Goal: Task Accomplishment & Management: Complete application form

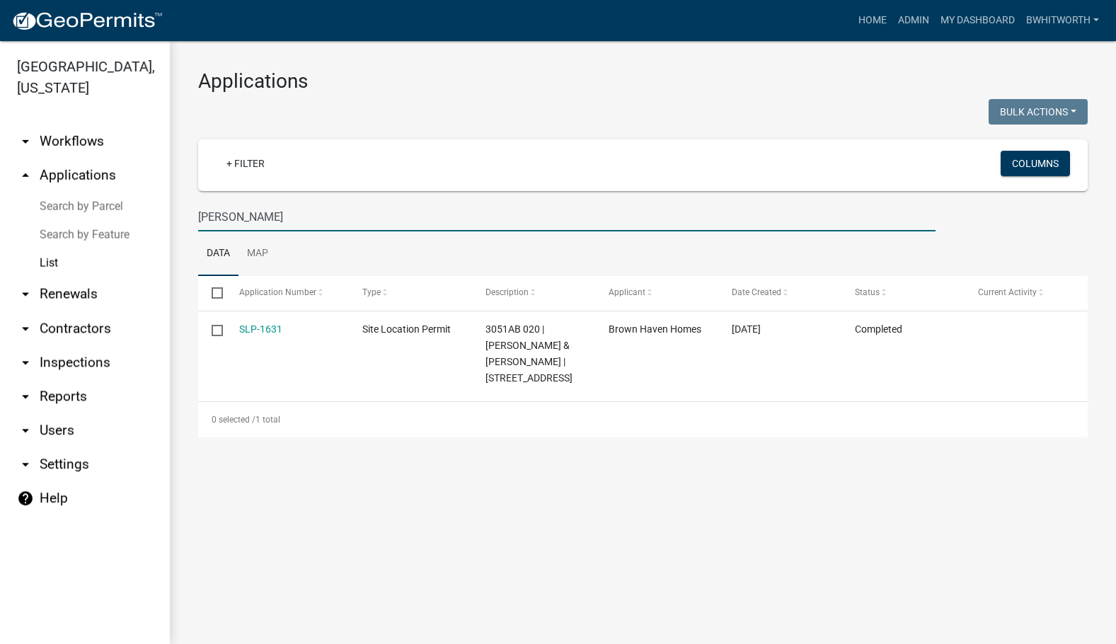
drag, startPoint x: 255, startPoint y: 212, endPoint x: 3, endPoint y: 205, distance: 252.7
click at [3, 205] on div "[GEOGRAPHIC_DATA], [US_STATE] arrow_drop_down Workflows List arrow_drop_up Appl…" at bounding box center [558, 342] width 1116 height 603
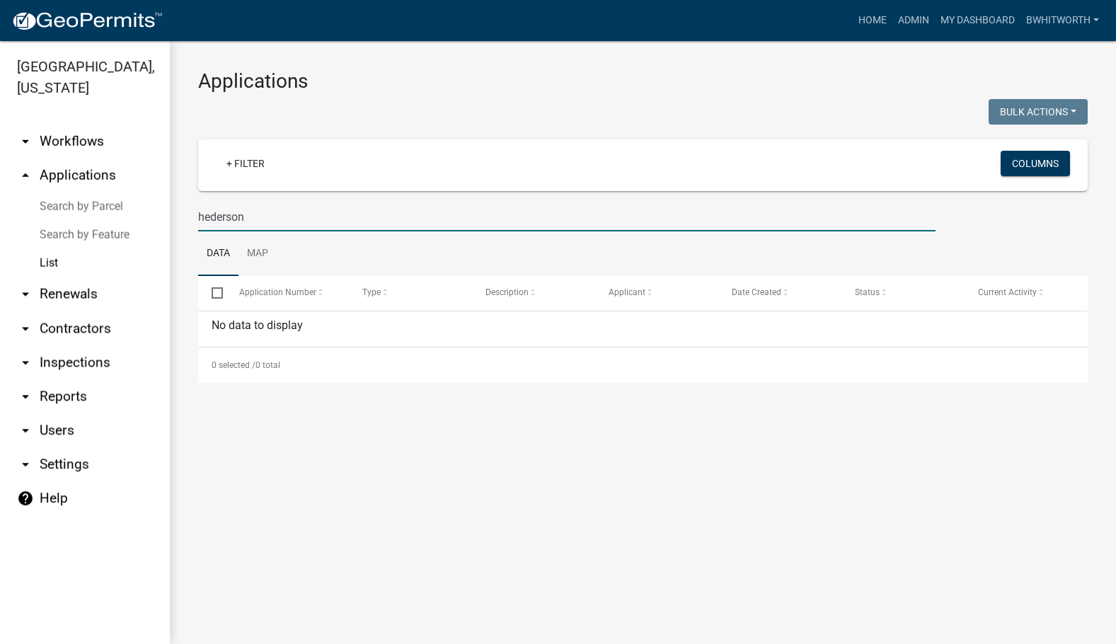
type input "[PERSON_NAME]"
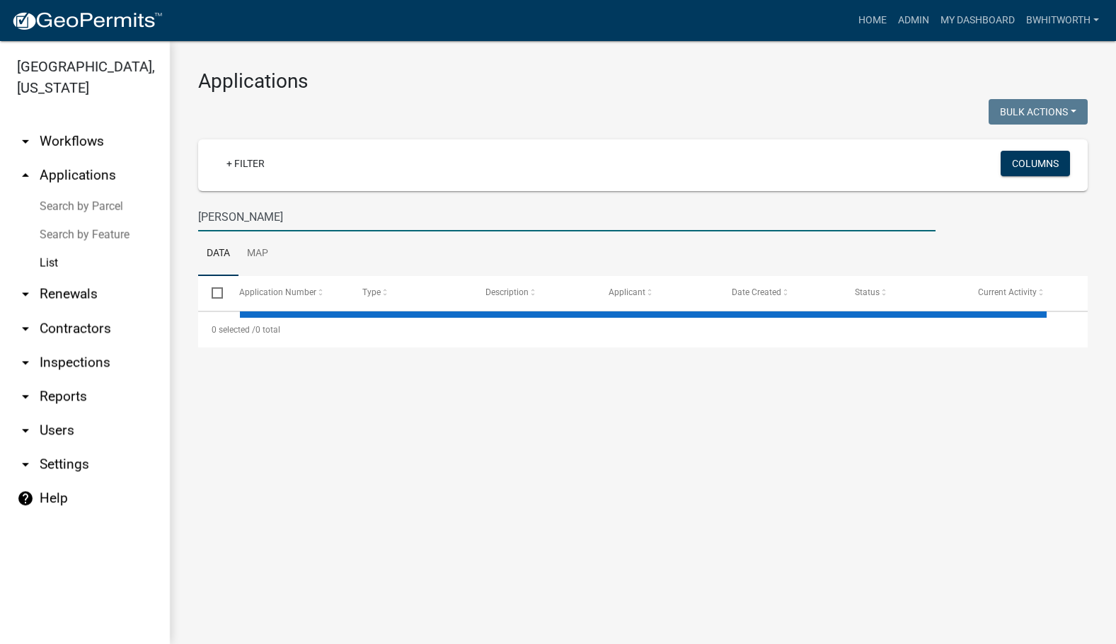
select select "3: 100"
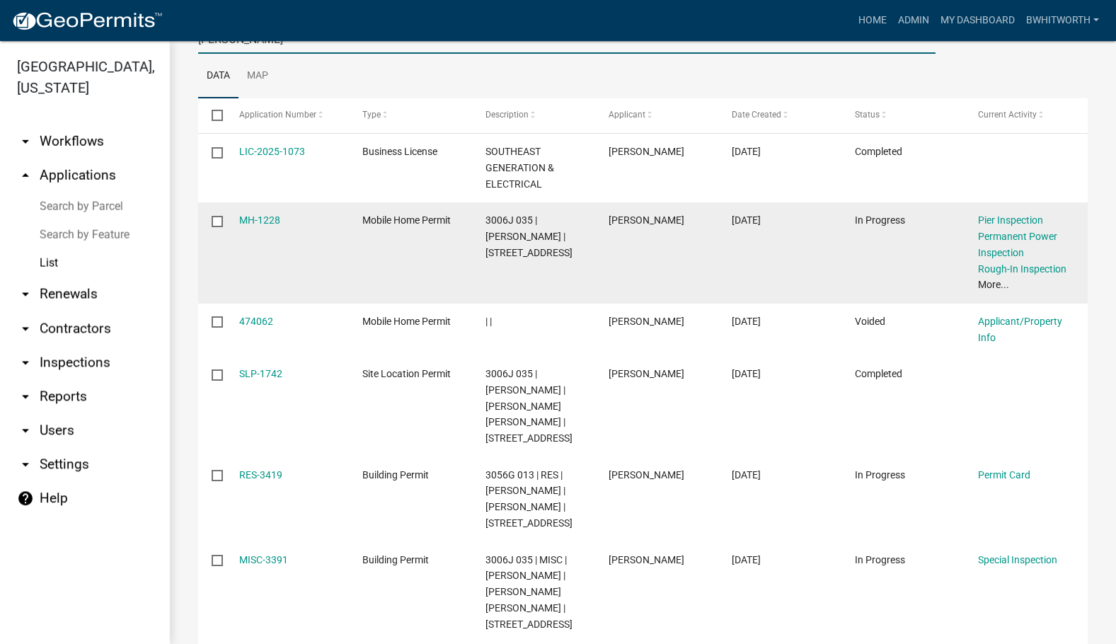
scroll to position [212, 0]
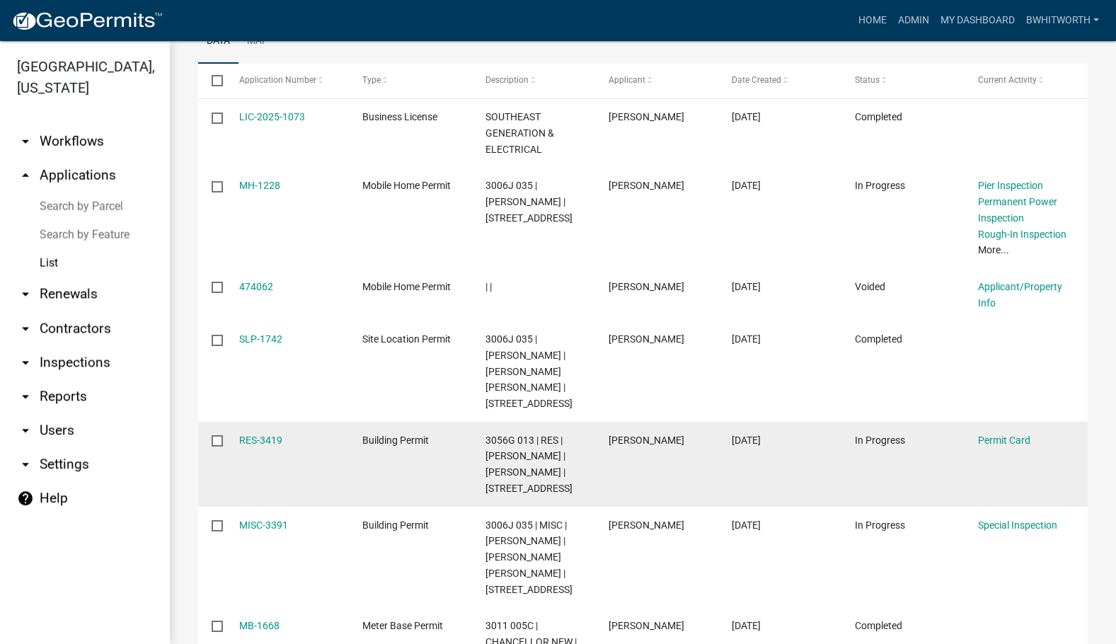
type input "[PERSON_NAME]"
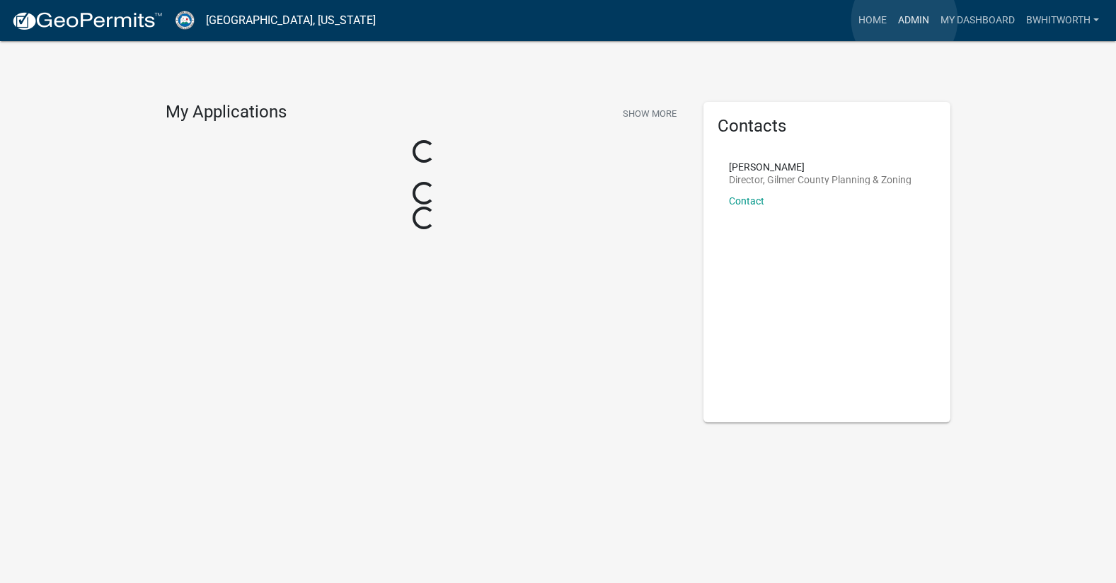
click at [904, 20] on link "Admin" at bounding box center [913, 20] width 42 height 27
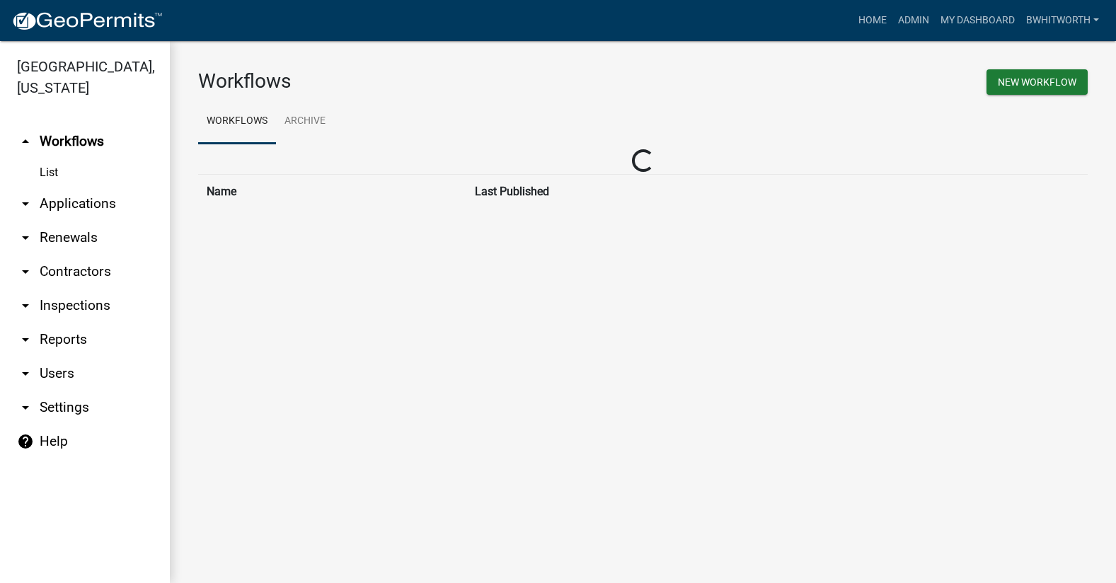
click at [83, 202] on link "arrow_drop_down Applications" at bounding box center [85, 204] width 170 height 34
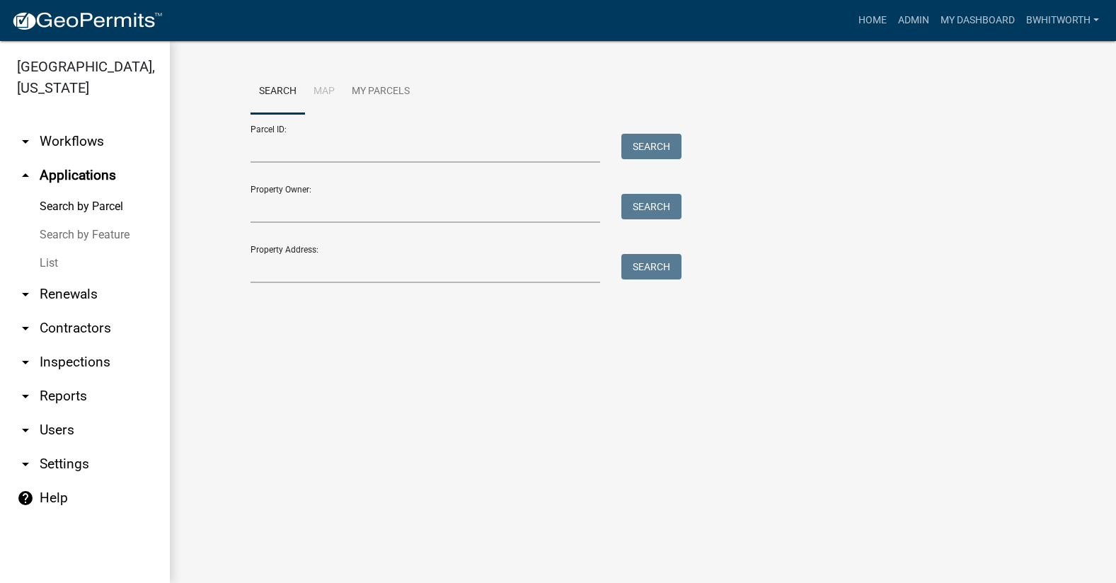
click at [33, 262] on link "List" at bounding box center [85, 263] width 170 height 28
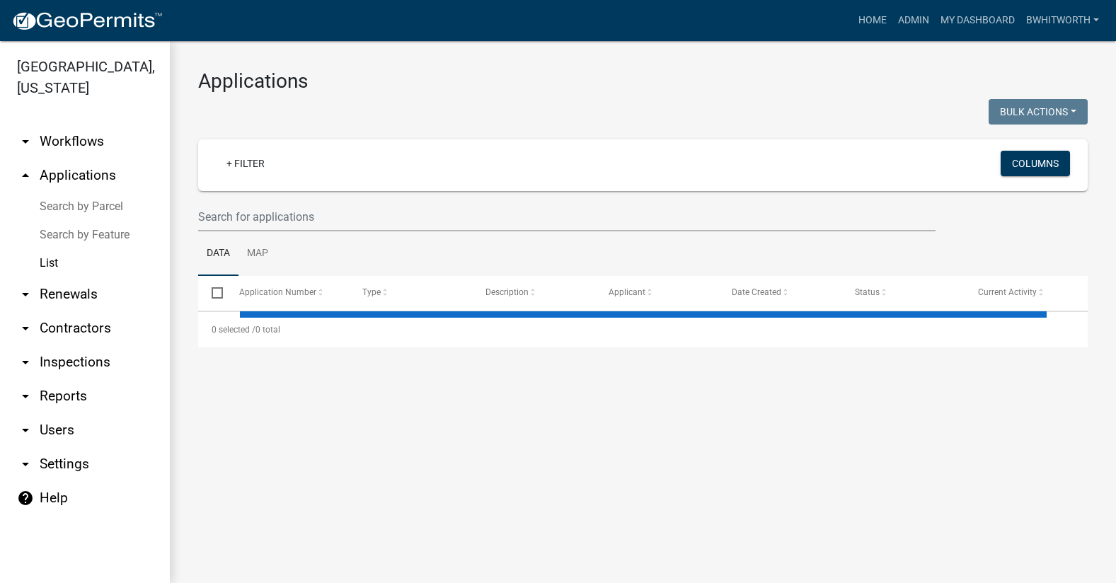
click at [45, 261] on link "List" at bounding box center [85, 263] width 170 height 28
click at [257, 216] on input "text" at bounding box center [566, 216] width 737 height 29
select select "3: 100"
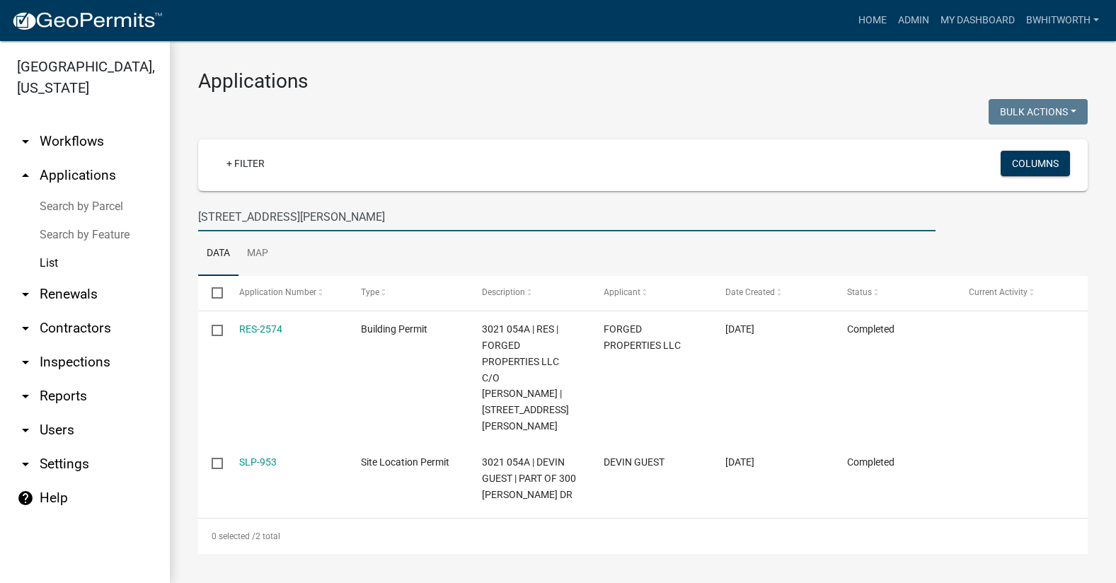
type input "300 cameron dr"
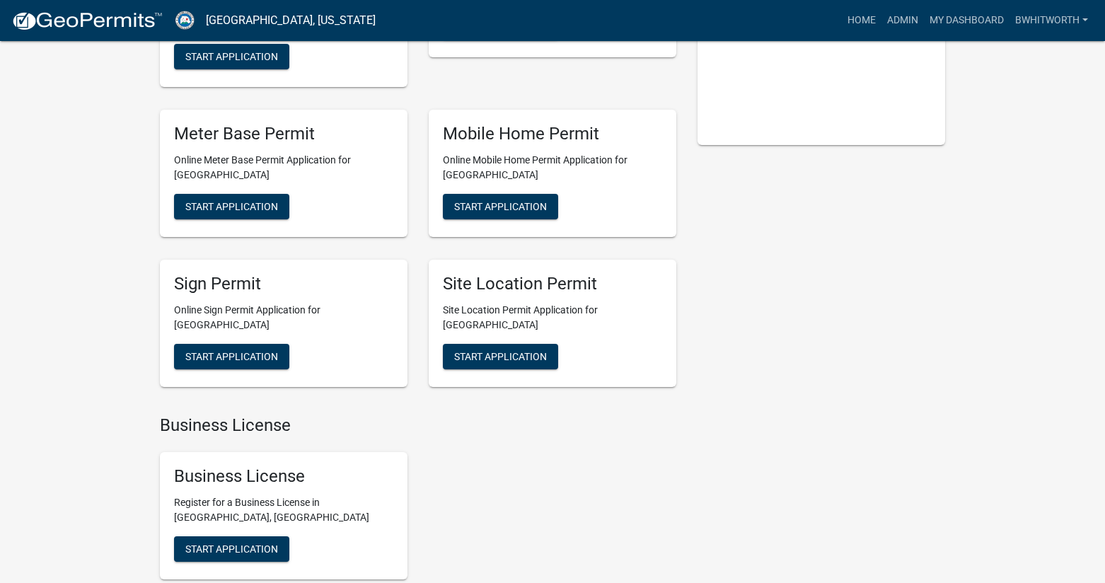
scroll to position [283, 0]
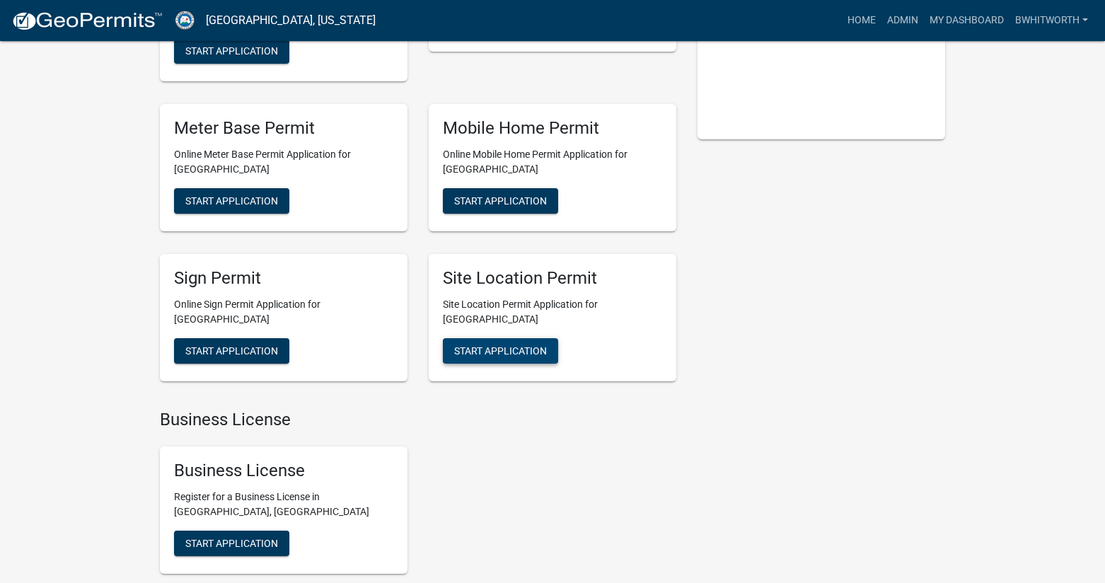
click at [484, 345] on span "Start Application" at bounding box center [500, 350] width 93 height 11
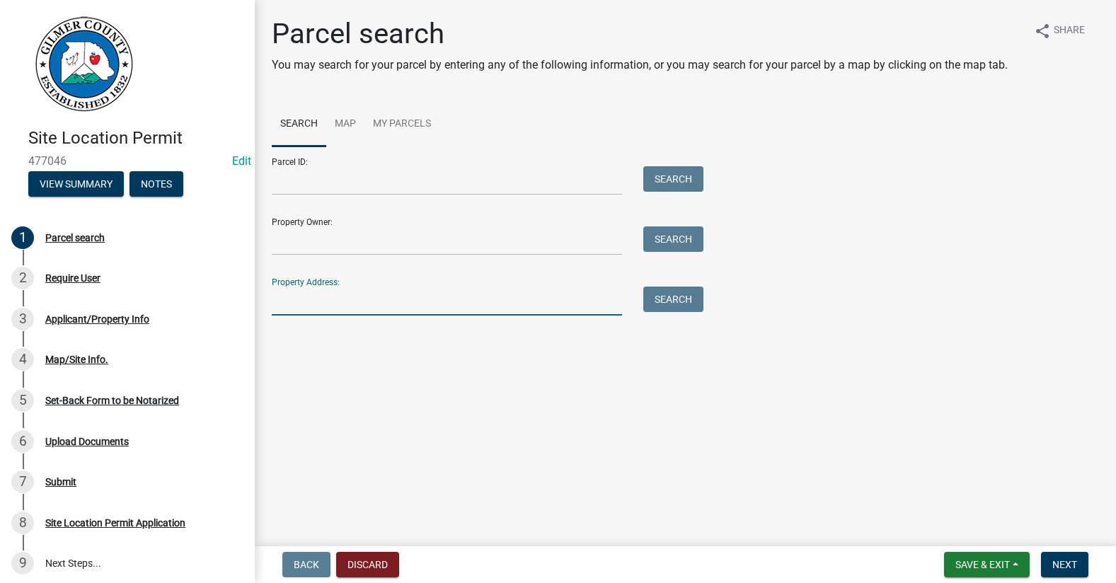
click at [317, 303] on input "Property Address:" at bounding box center [447, 301] width 350 height 29
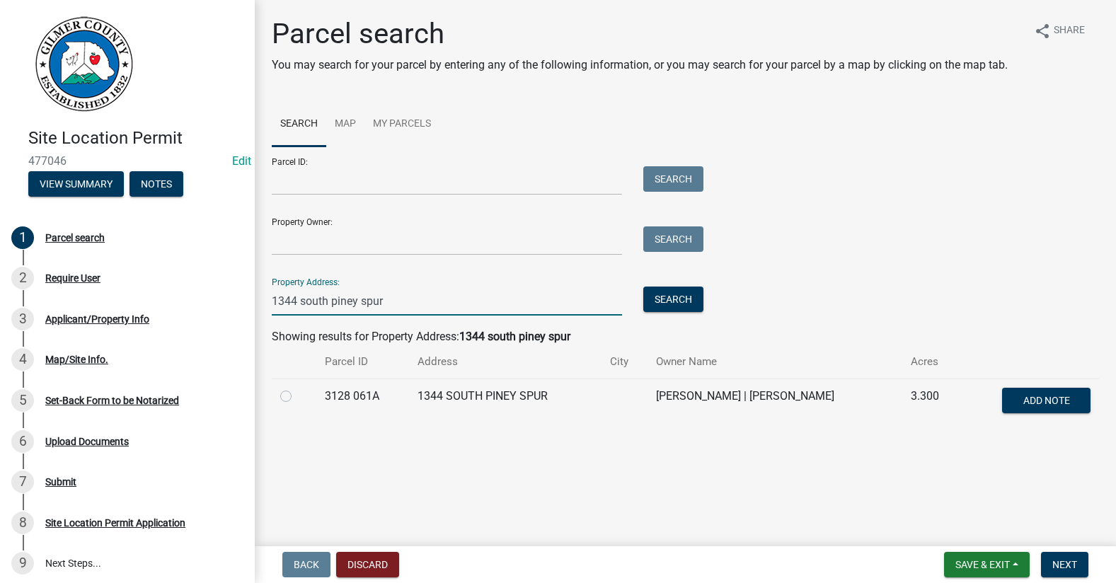
type input "1344 south piney spur"
click at [297, 388] on label at bounding box center [297, 388] width 0 height 0
click at [297, 395] on 061A "radio" at bounding box center [301, 392] width 9 height 9
radio 061A "true"
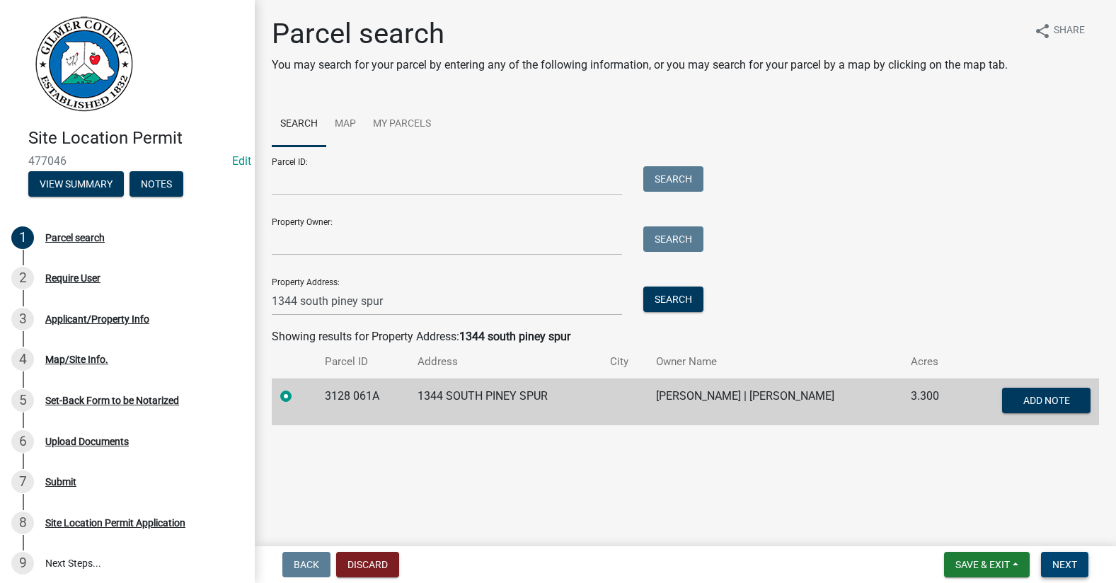
click at [1070, 563] on span "Next" at bounding box center [1064, 564] width 25 height 11
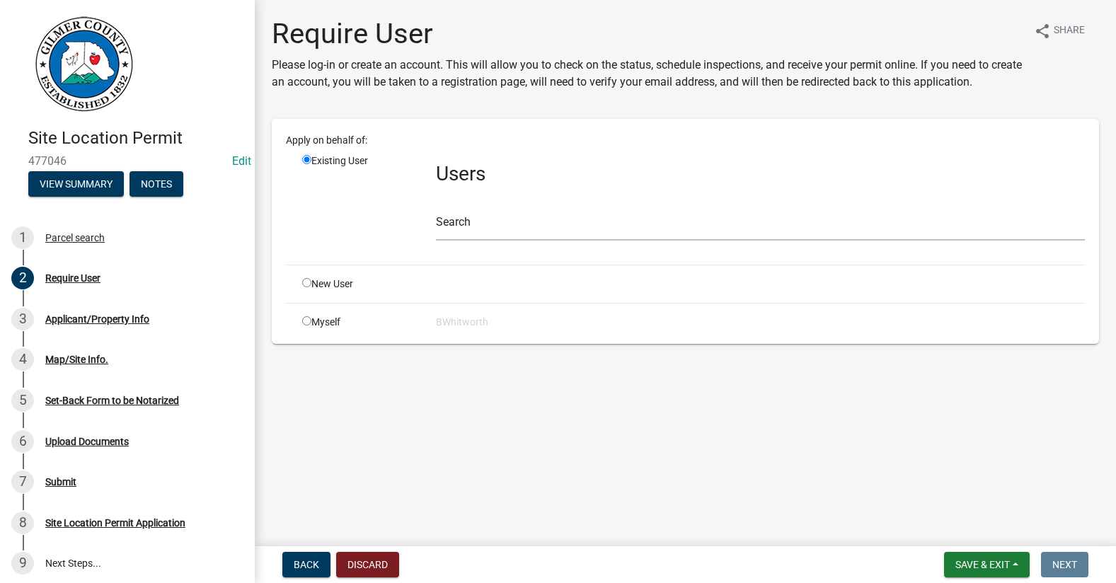
click at [306, 284] on input "radio" at bounding box center [306, 282] width 9 height 9
radio input "true"
radio input "false"
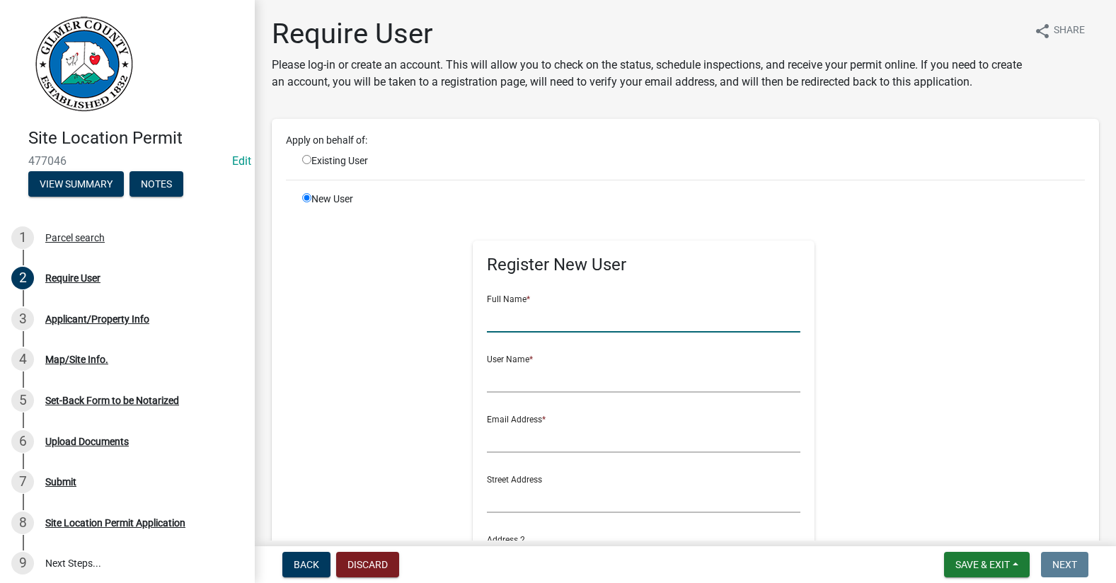
click at [526, 318] on input "text" at bounding box center [643, 318] width 313 height 29
type input "m"
click at [528, 325] on input "text" at bounding box center [643, 318] width 313 height 29
type input "m"
type input "MATTHEW ROBBINS"
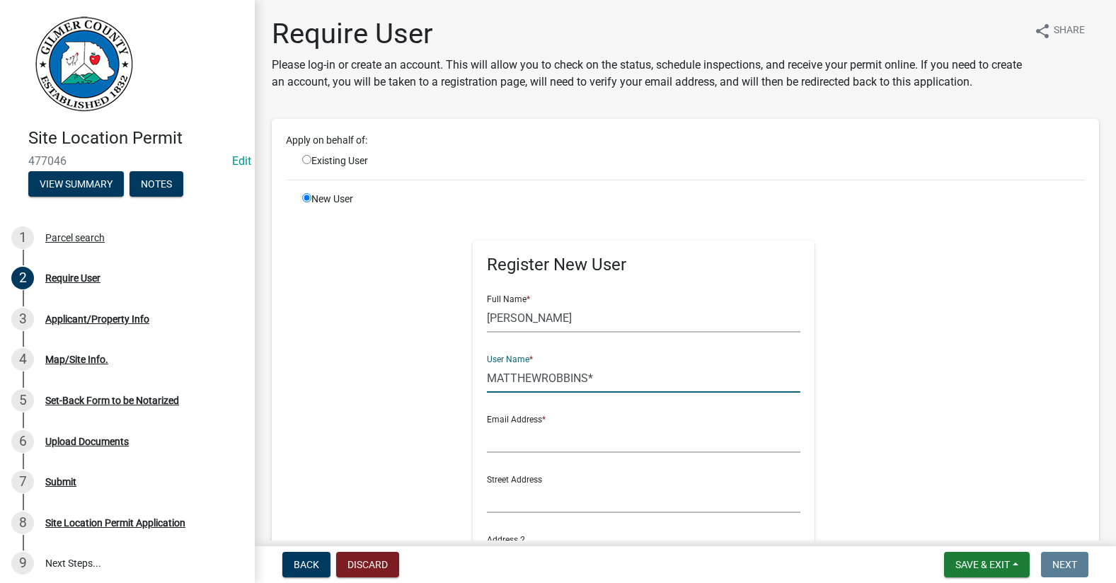
type input "MATTHEWROBBINS*"
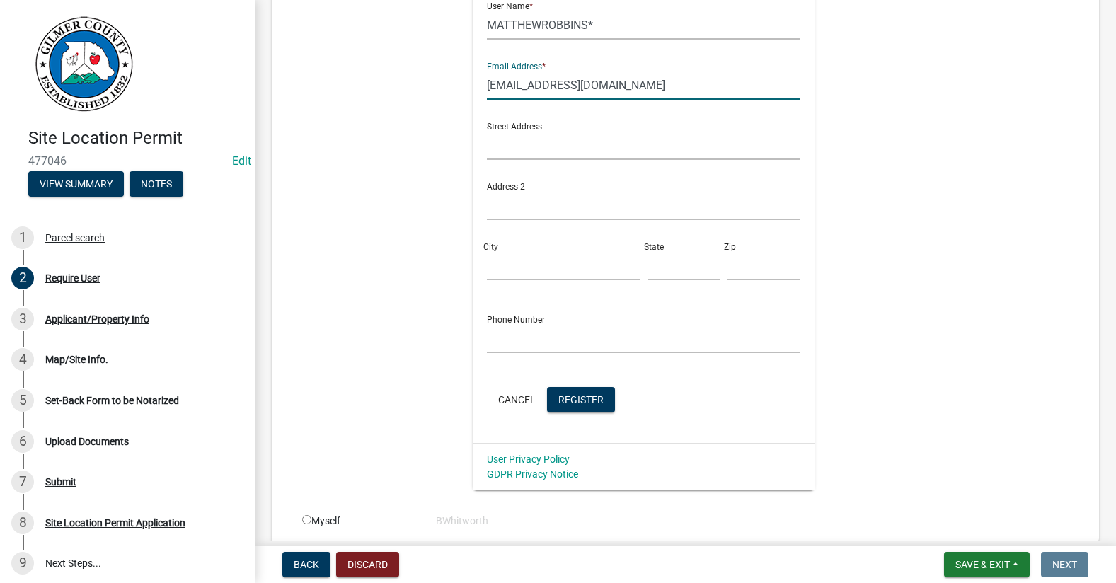
scroll to position [354, 0]
type input "M_ROBBINS@HOTMAIL.COM"
click at [577, 400] on span "Register" at bounding box center [580, 398] width 45 height 11
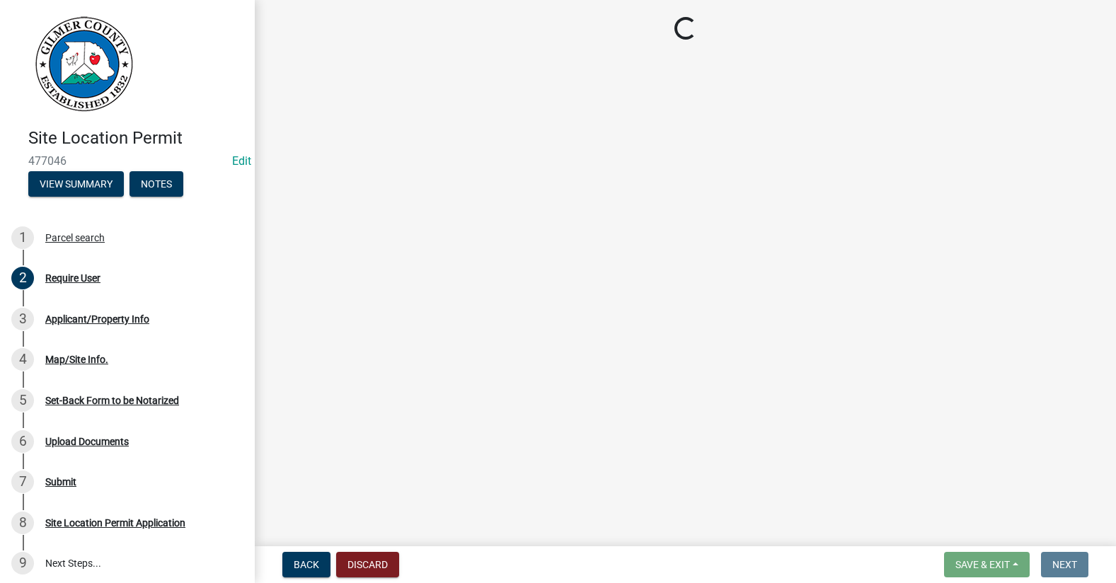
scroll to position [0, 0]
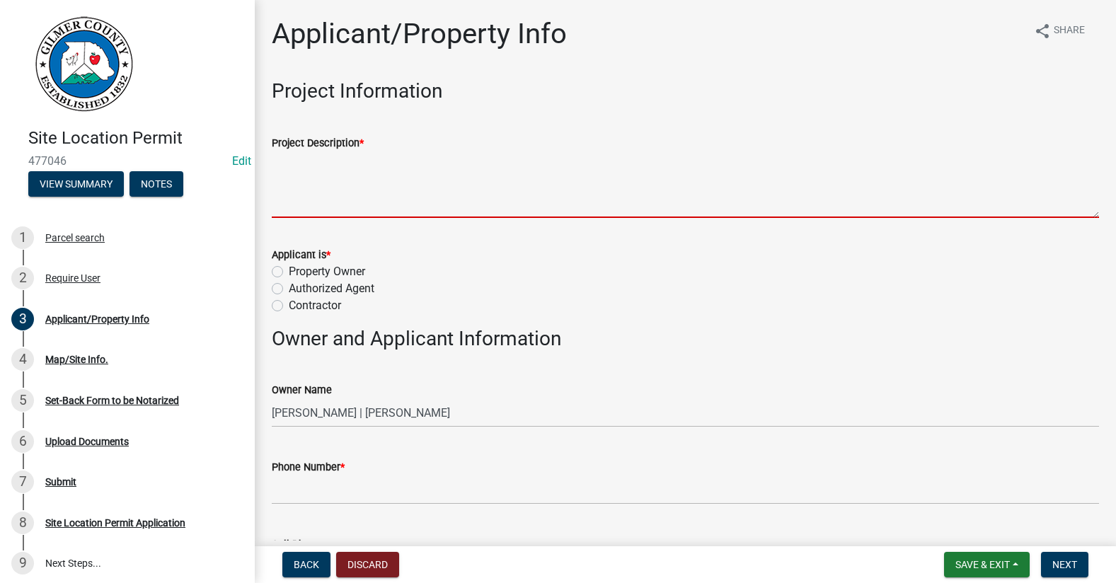
click at [370, 199] on textarea "Project Description *" at bounding box center [685, 184] width 827 height 67
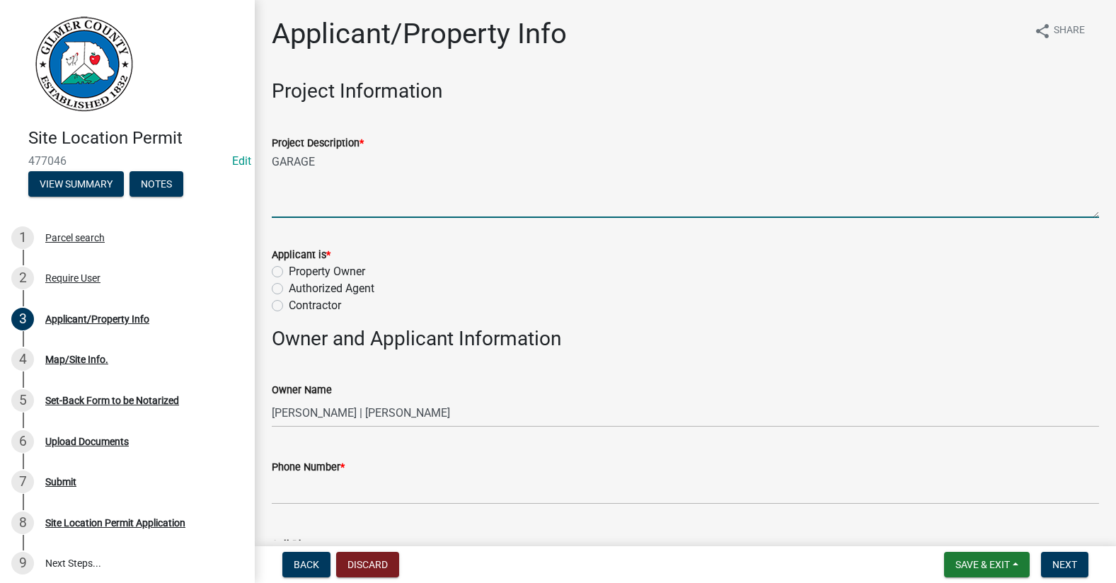
type textarea "GARAGE"
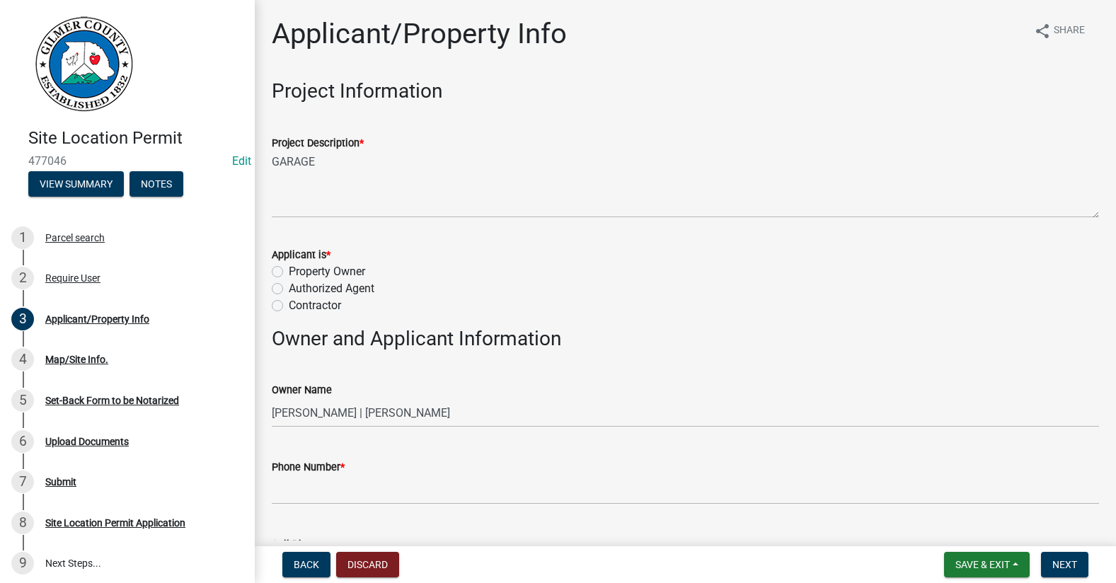
click at [289, 268] on label "Property Owner" at bounding box center [327, 271] width 76 height 17
click at [289, 268] on input "Property Owner" at bounding box center [293, 267] width 9 height 9
radio input "true"
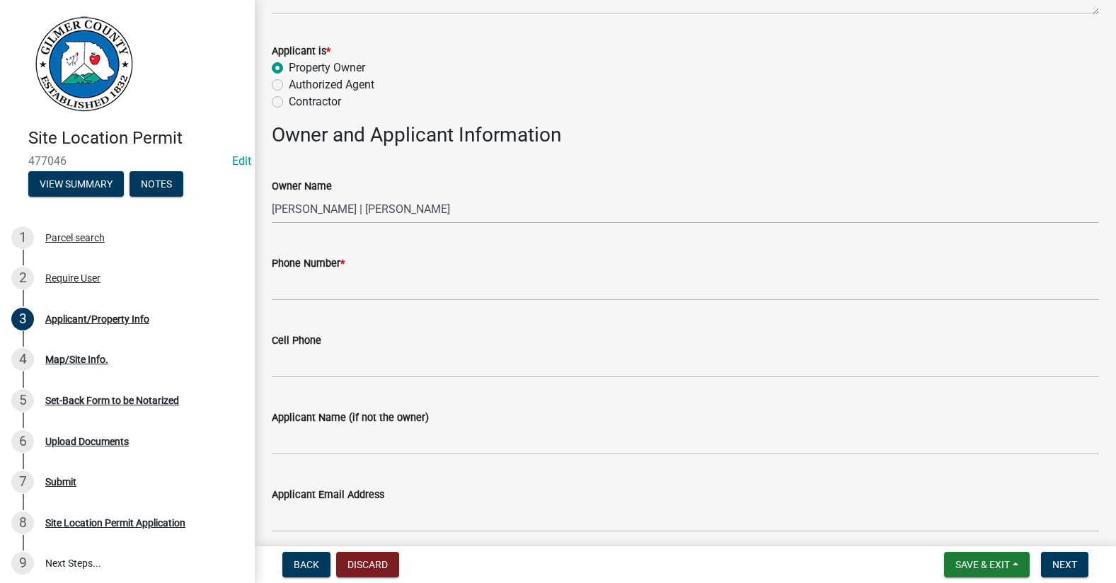
scroll to position [212, 0]
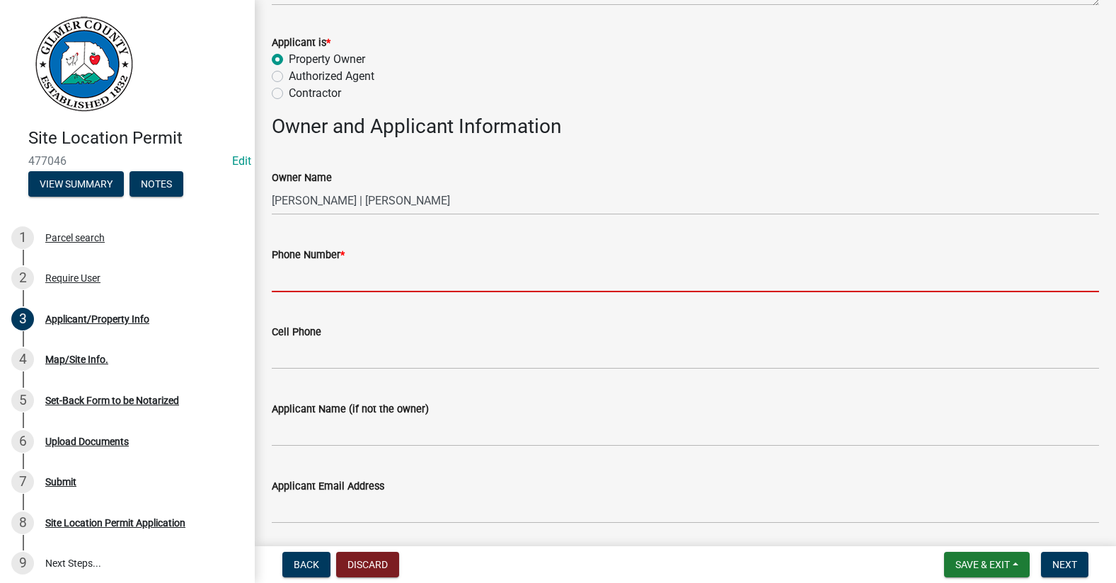
click at [341, 281] on input "Phone Number *" at bounding box center [685, 277] width 827 height 29
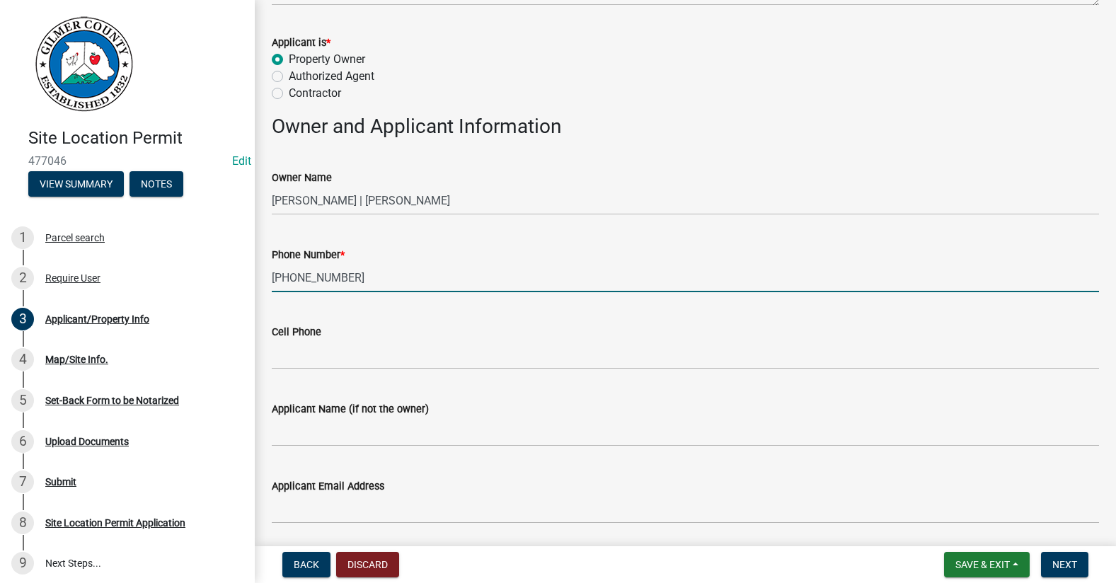
type input "508-947-1165"
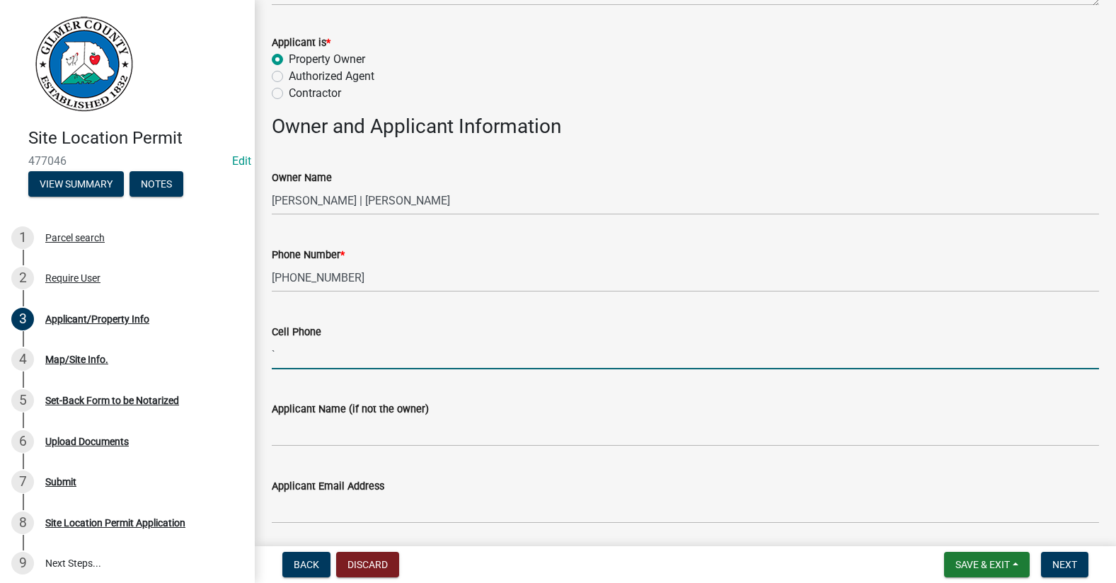
type input "`"
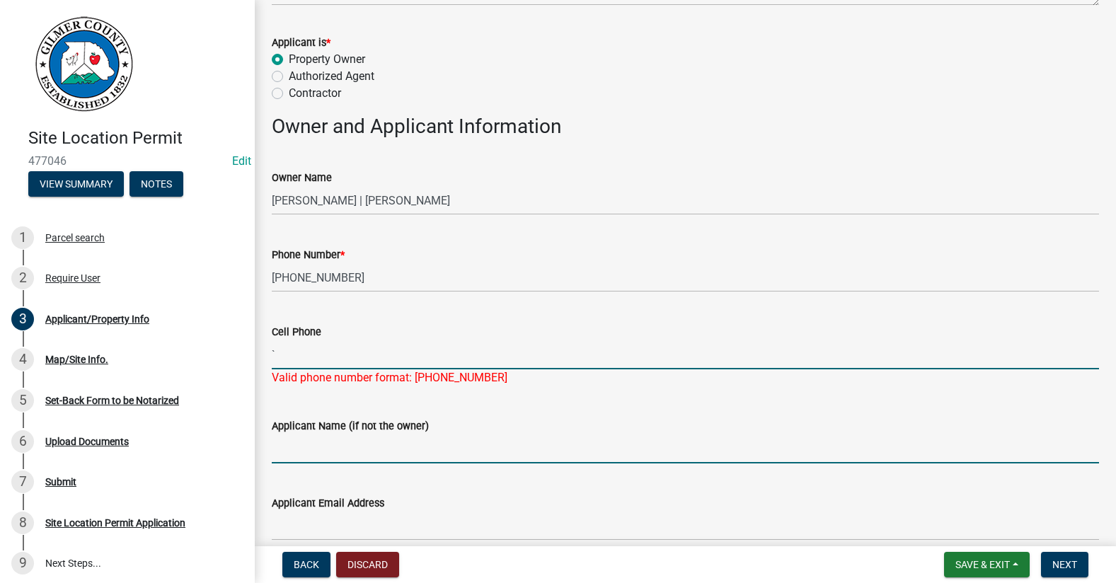
drag, startPoint x: 309, startPoint y: 362, endPoint x: 293, endPoint y: 357, distance: 17.2
click at [308, 362] on input "`" at bounding box center [685, 354] width 827 height 29
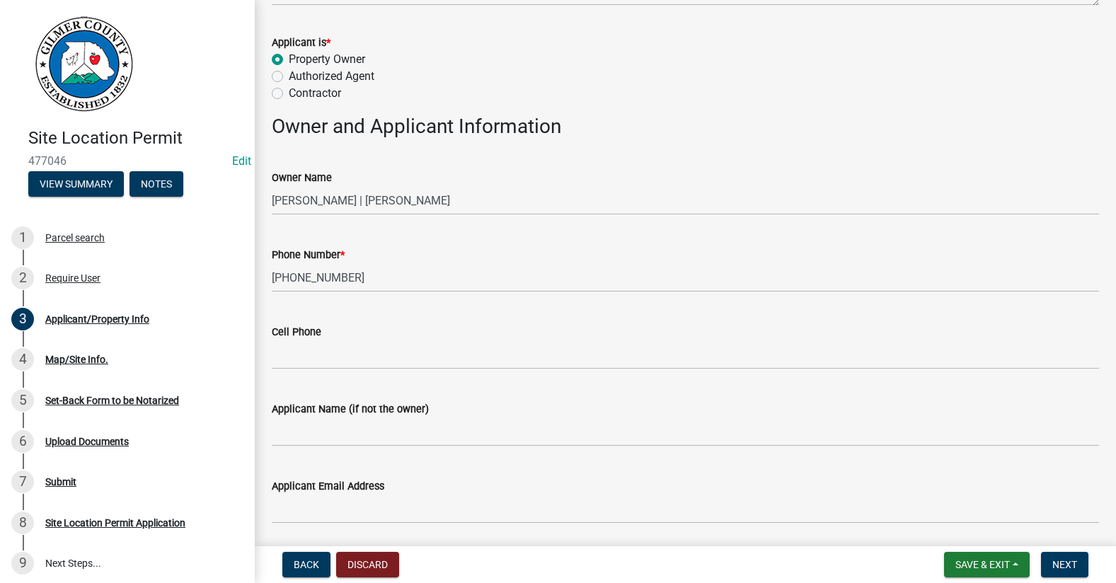
scroll to position [528, 0]
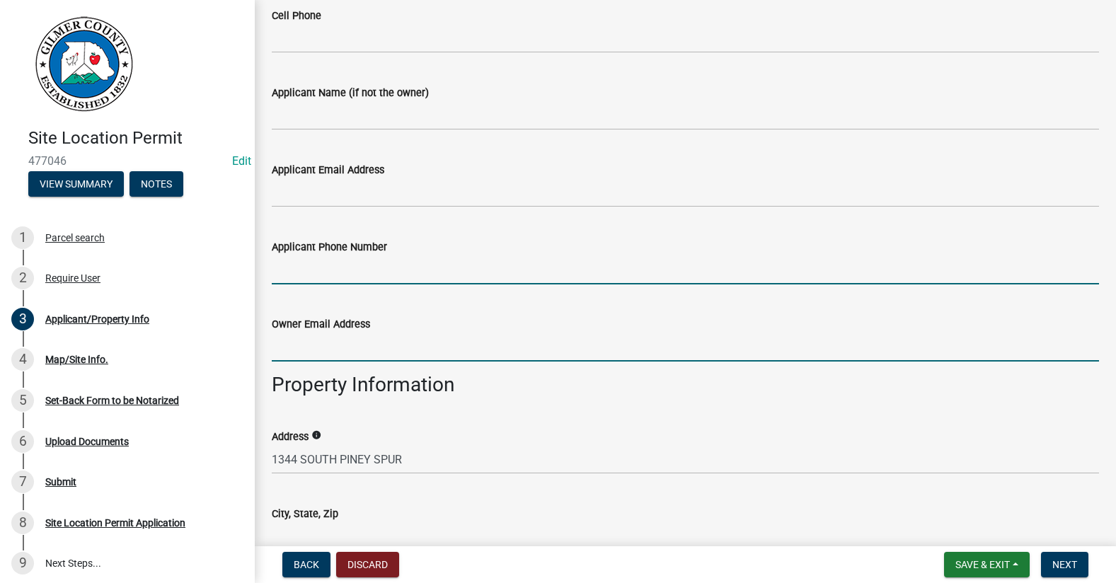
click at [316, 262] on input "Applicant Phone Number" at bounding box center [685, 269] width 827 height 29
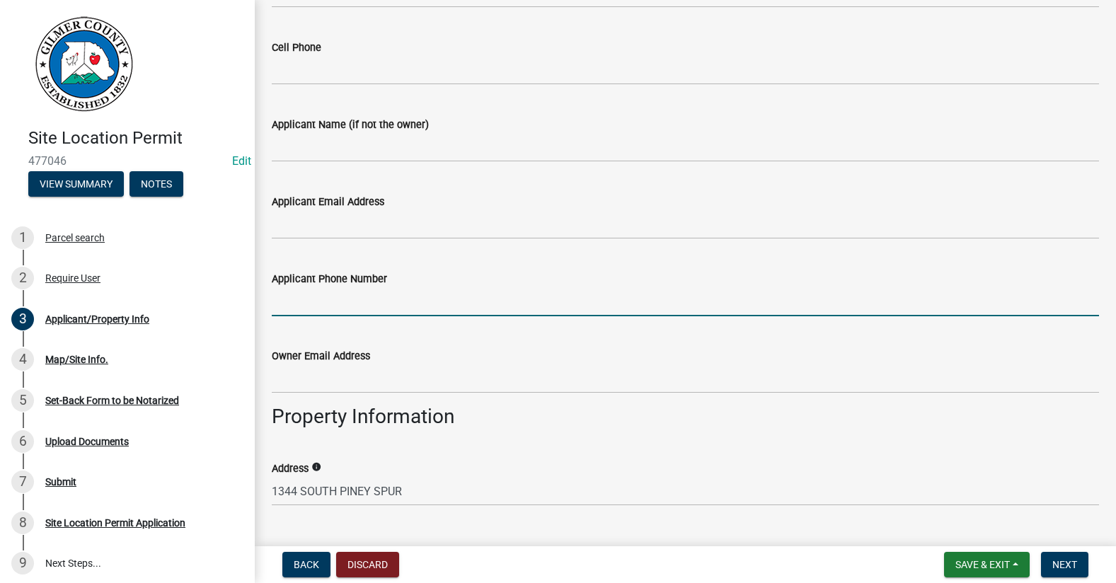
scroll to position [670, 0]
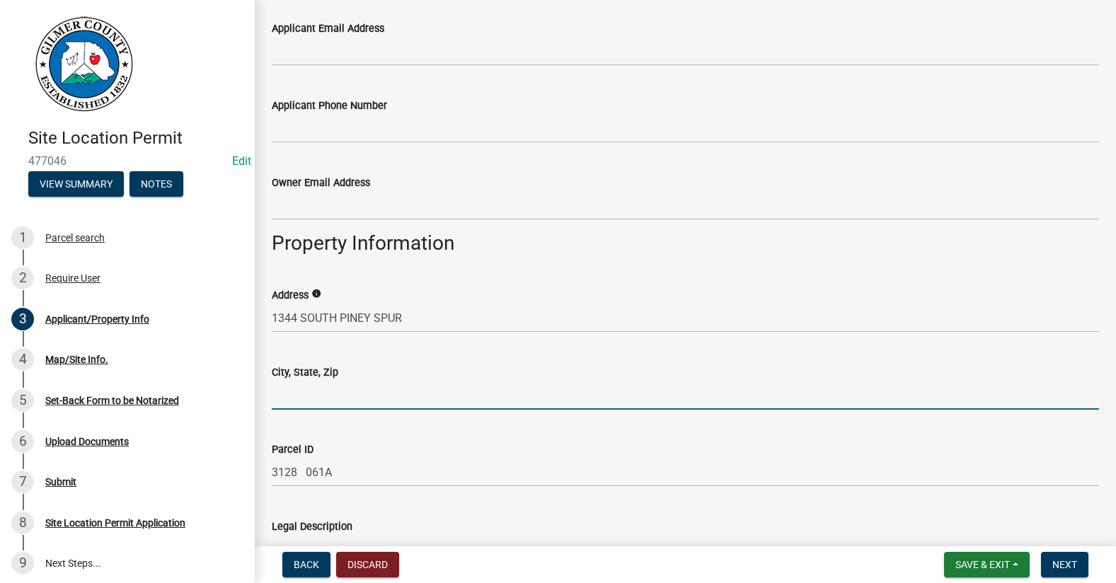
click at [301, 388] on input "City, State, Zip" at bounding box center [685, 395] width 827 height 29
click at [352, 392] on input "City, State, Zip" at bounding box center [685, 395] width 827 height 29
type input "ELLIJAY GA 30536"
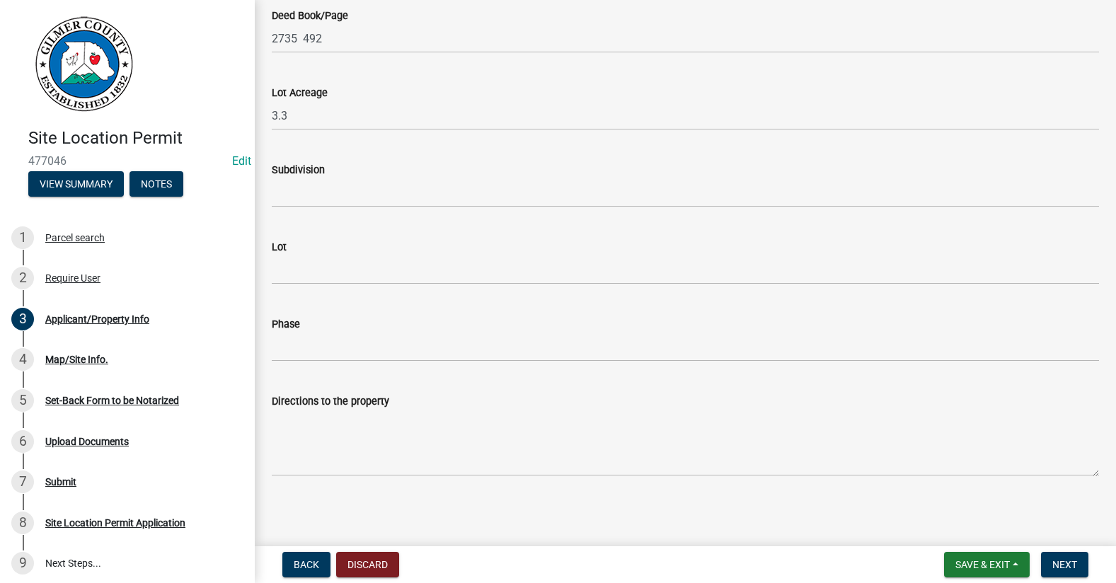
scroll to position [1414, 0]
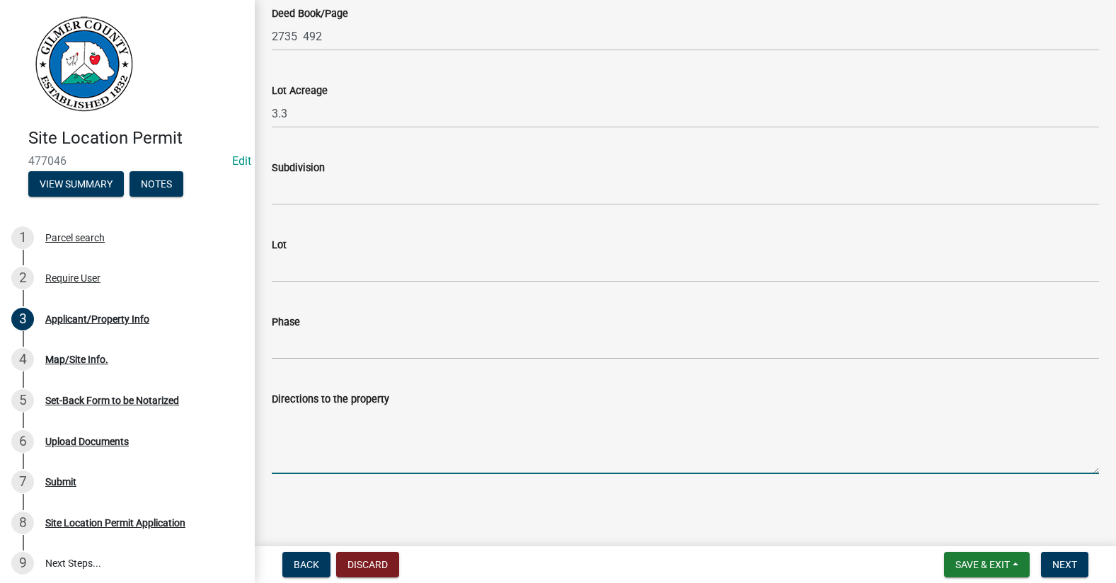
click at [363, 446] on textarea "Directions to the property" at bounding box center [685, 441] width 827 height 67
click at [409, 424] on textarea "52E" at bounding box center [685, 441] width 827 height 67
type textarea "52E, RT OON S PINEY SPUR. 1.4 MILES ON RT IS 1844 S PINY SPUR"
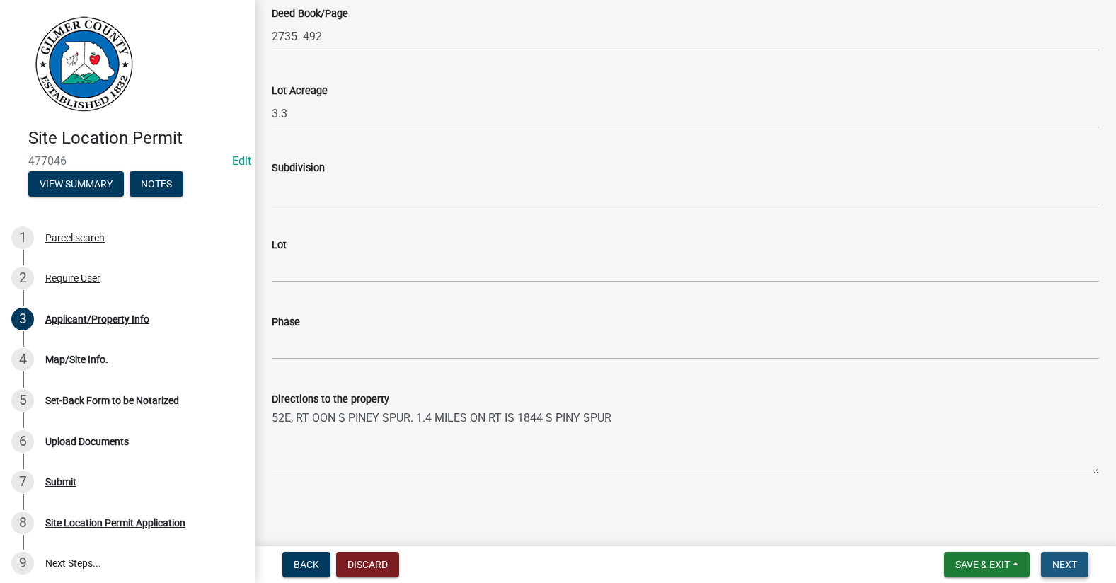
click at [1069, 555] on button "Next" at bounding box center [1064, 564] width 47 height 25
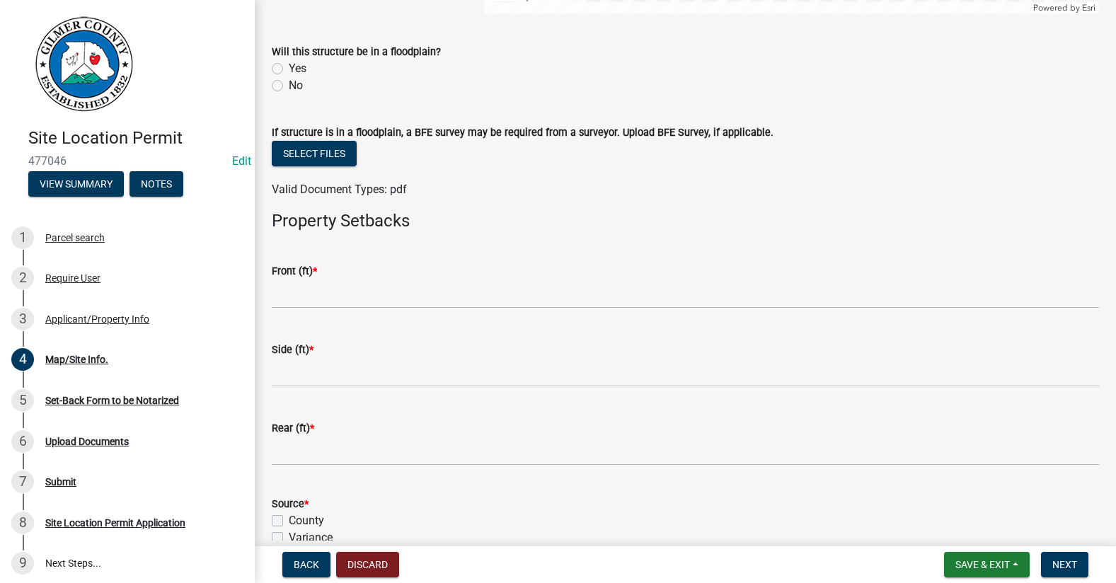
scroll to position [495, 0]
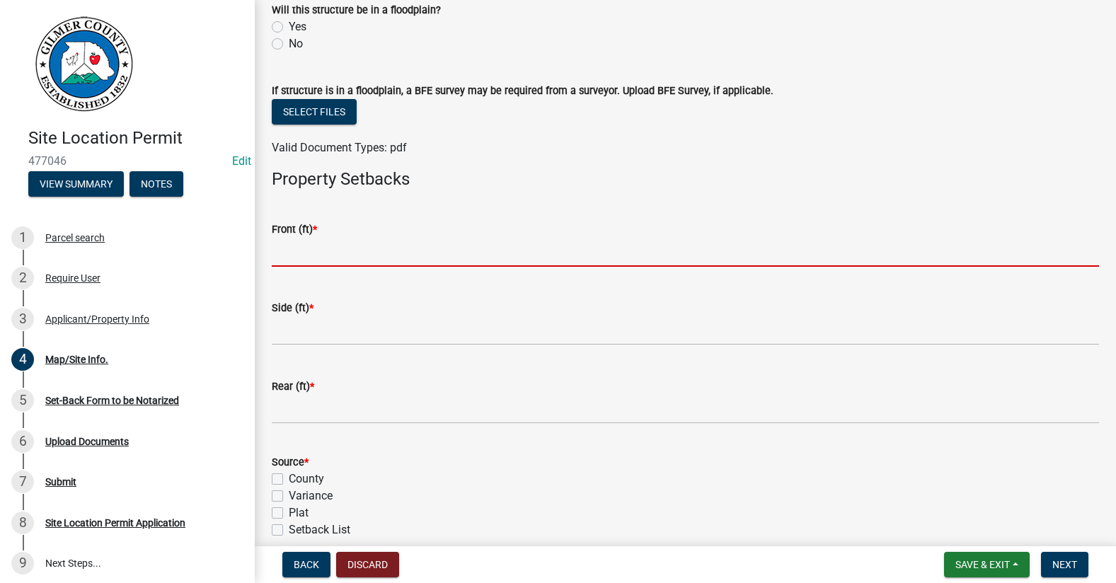
click at [330, 255] on input "text" at bounding box center [685, 252] width 827 height 29
click at [287, 253] on input "text" at bounding box center [685, 252] width 827 height 29
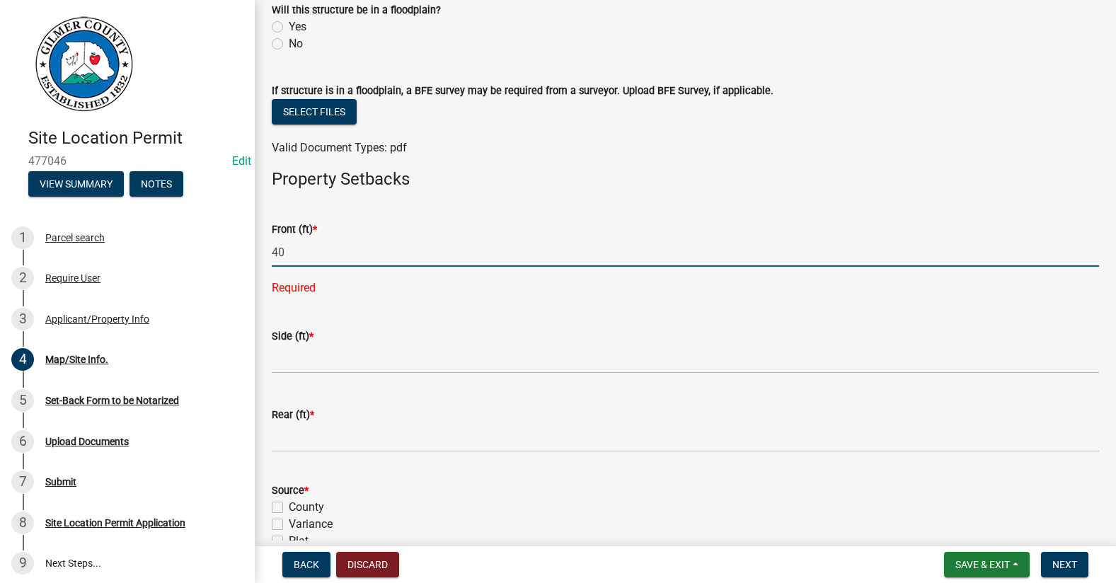
type input "40"
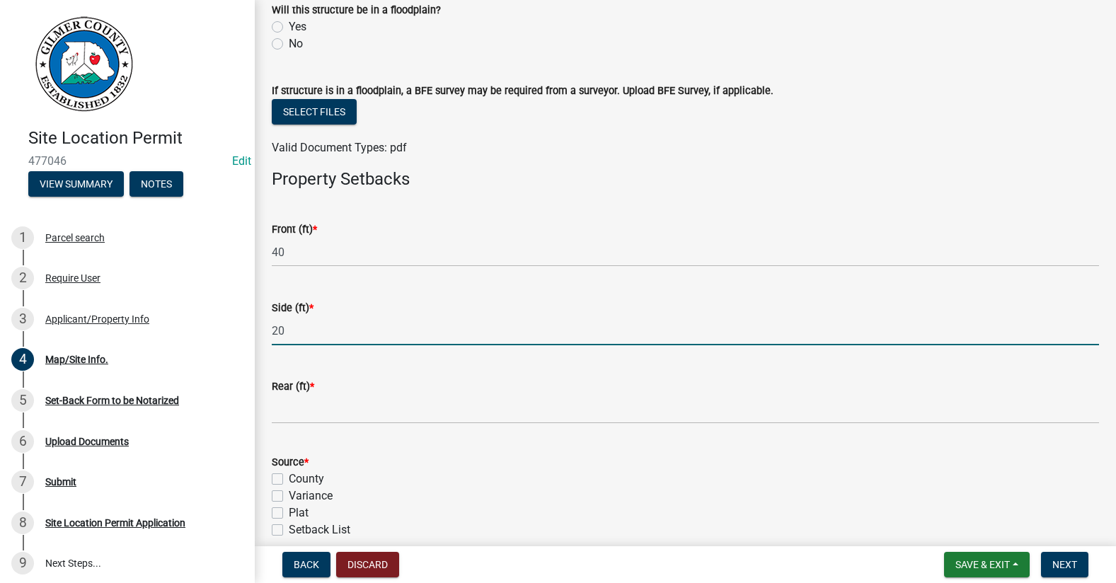
type input "20"
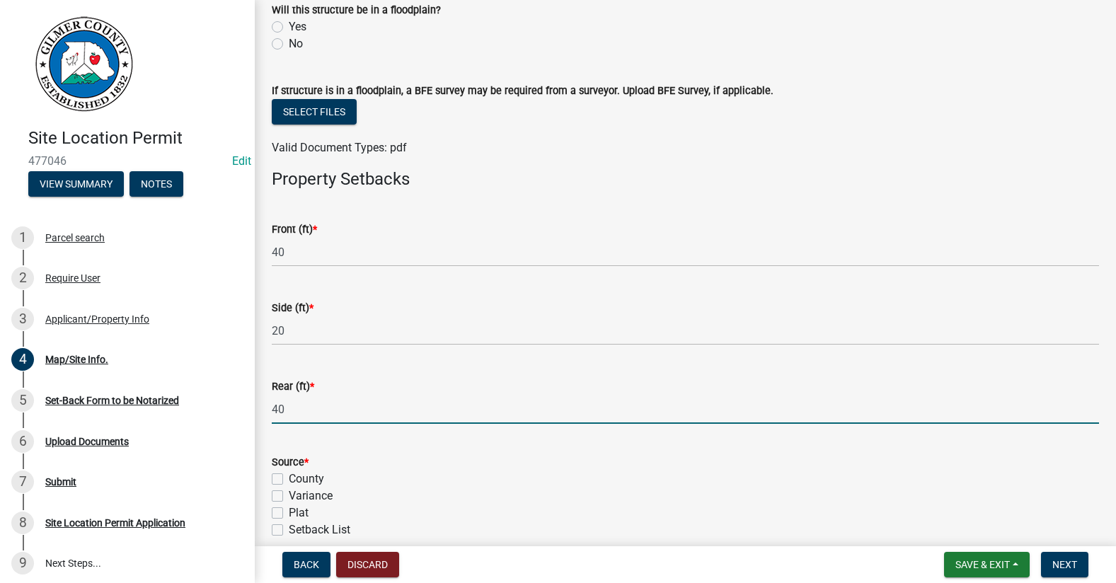
type input "40"
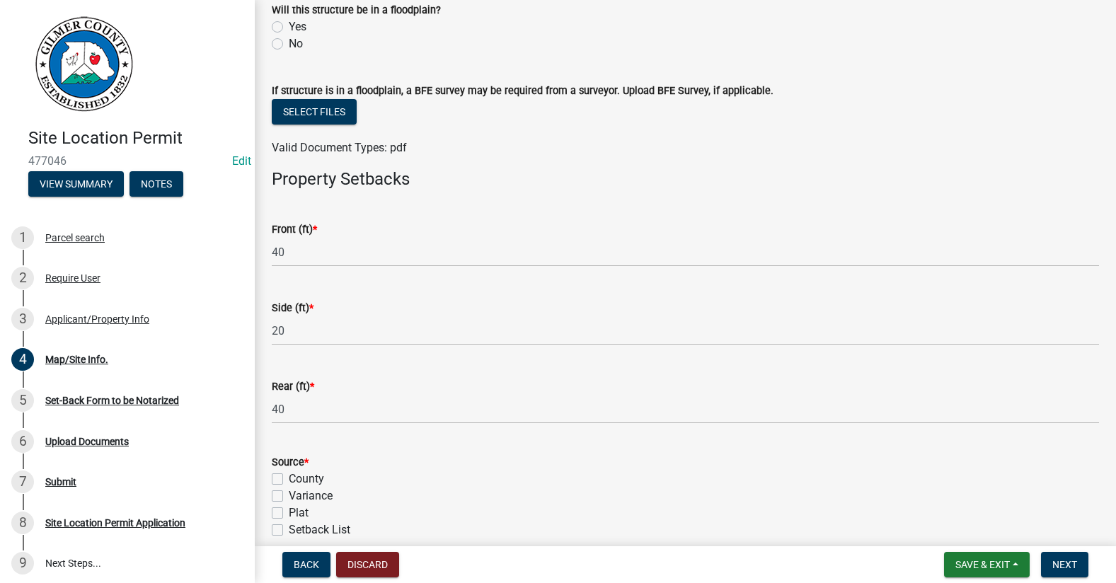
click at [289, 481] on label "County" at bounding box center [306, 478] width 35 height 17
click at [289, 480] on input "County" at bounding box center [293, 474] width 9 height 9
checkbox input "true"
checkbox input "false"
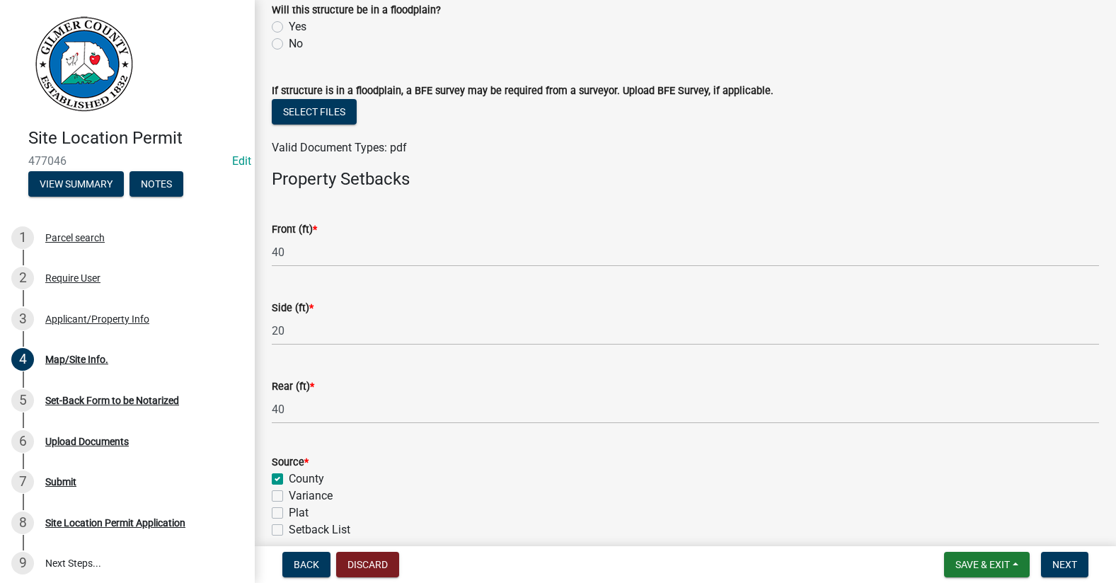
checkbox input "false"
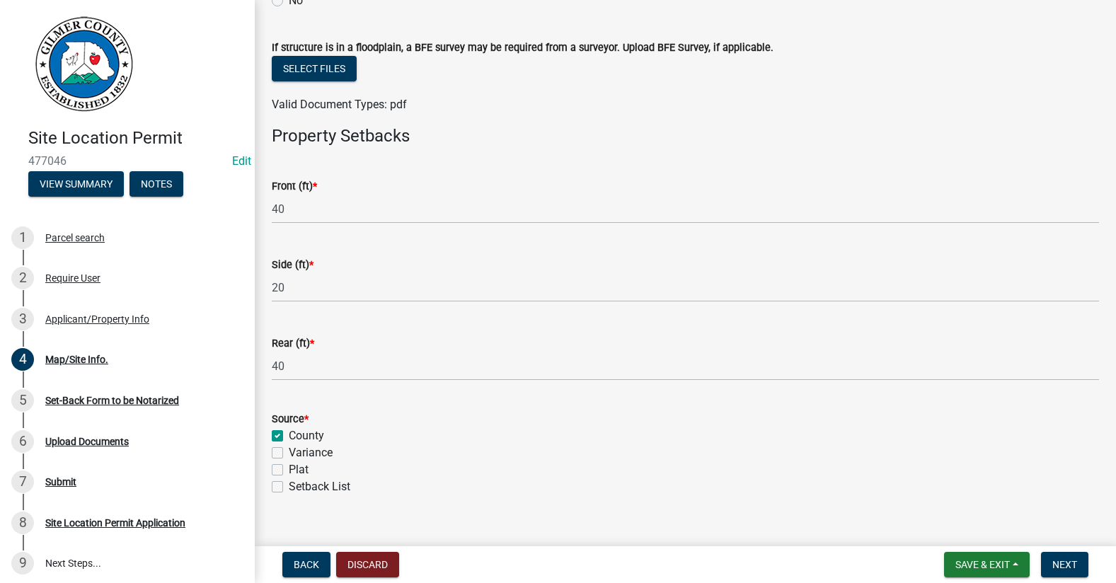
scroll to position [561, 0]
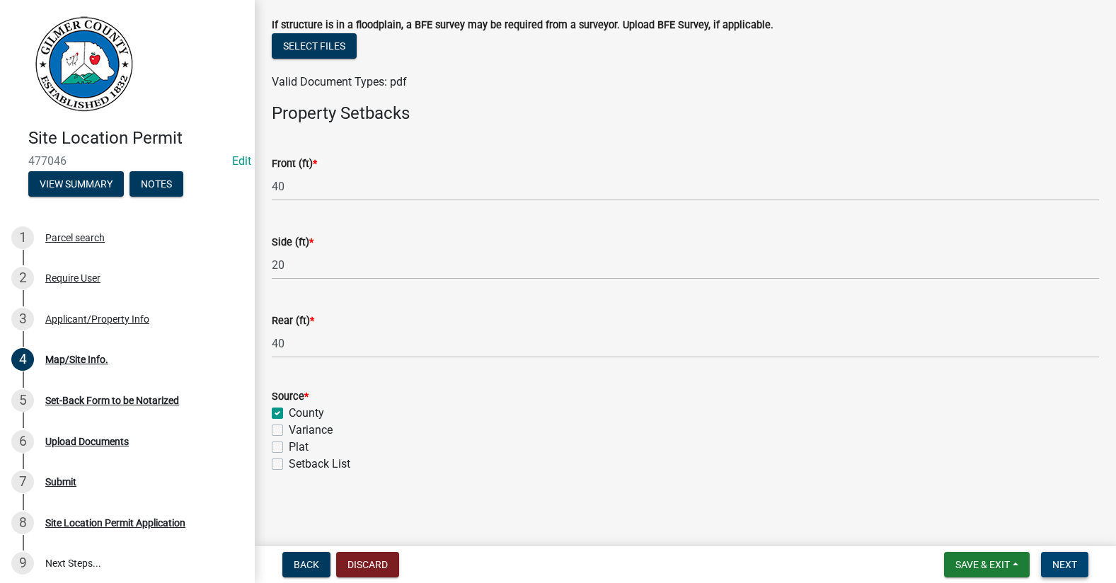
click at [1065, 566] on span "Next" at bounding box center [1064, 564] width 25 height 11
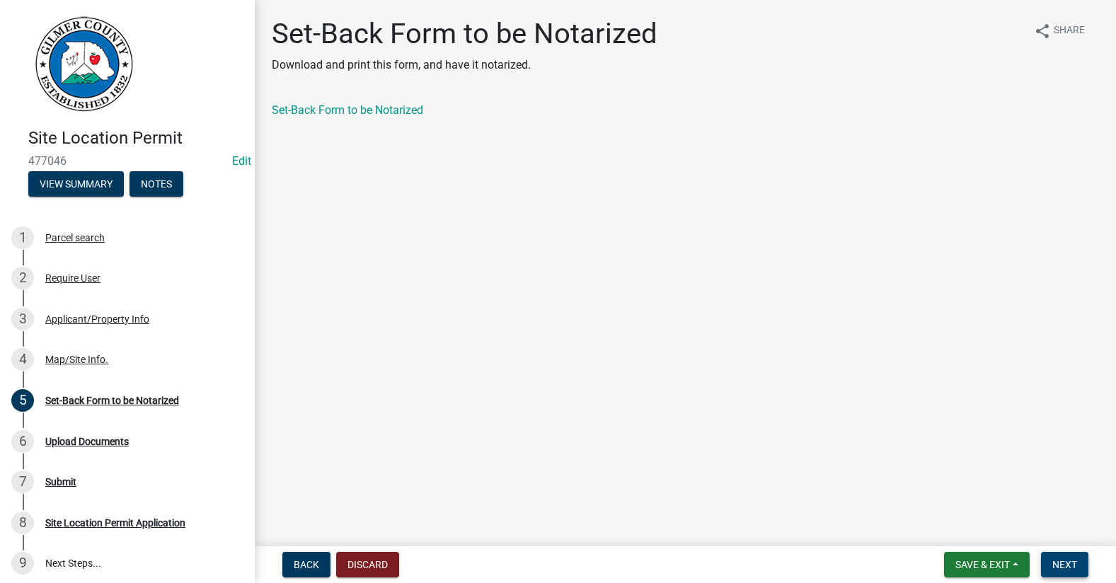
click at [1065, 567] on span "Next" at bounding box center [1064, 564] width 25 height 11
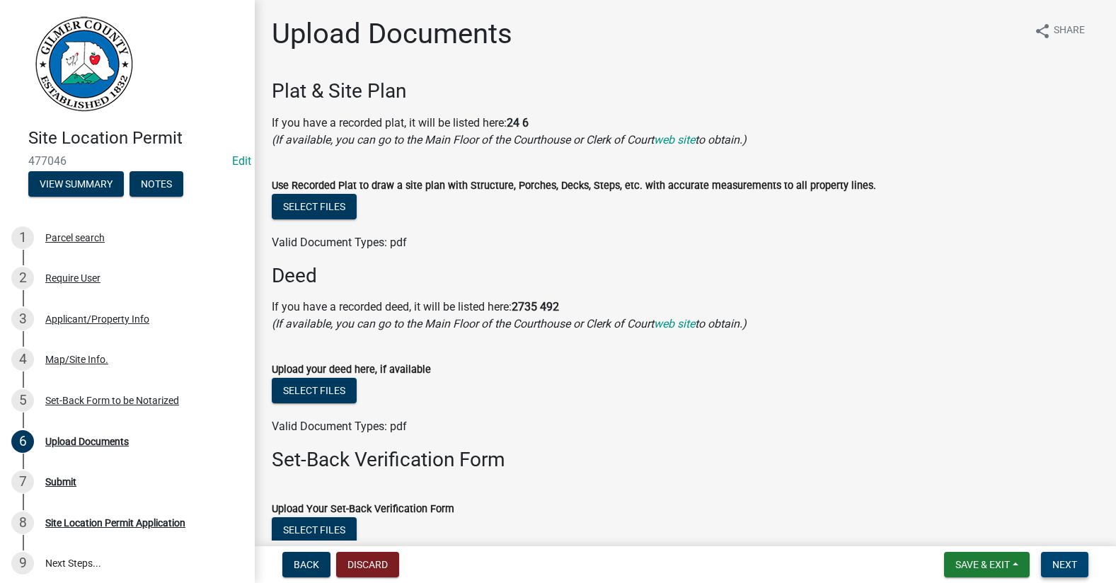
click at [1060, 562] on span "Next" at bounding box center [1064, 564] width 25 height 11
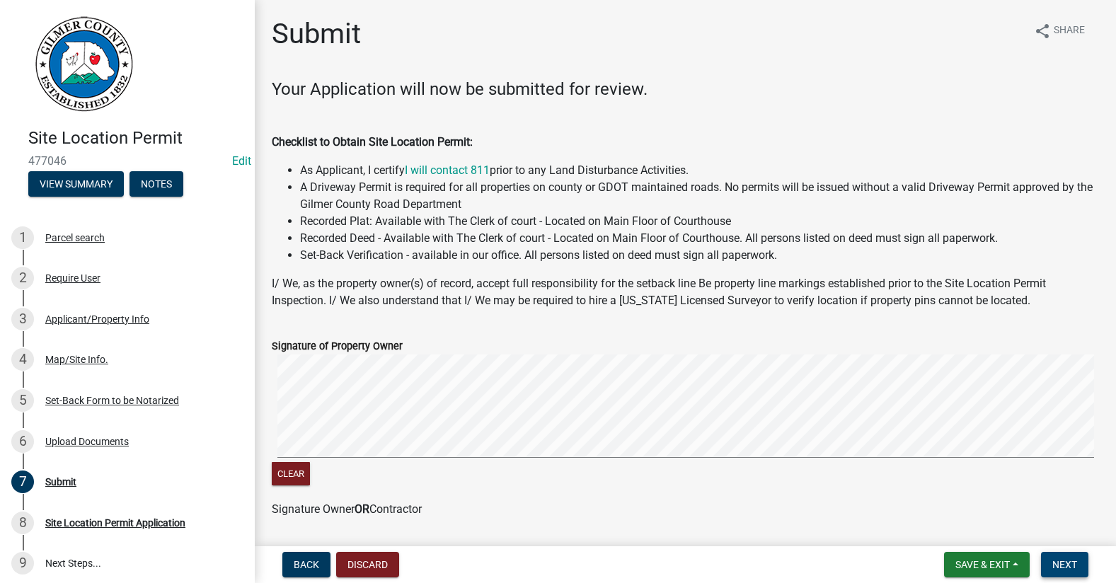
click at [1060, 562] on span "Next" at bounding box center [1064, 564] width 25 height 11
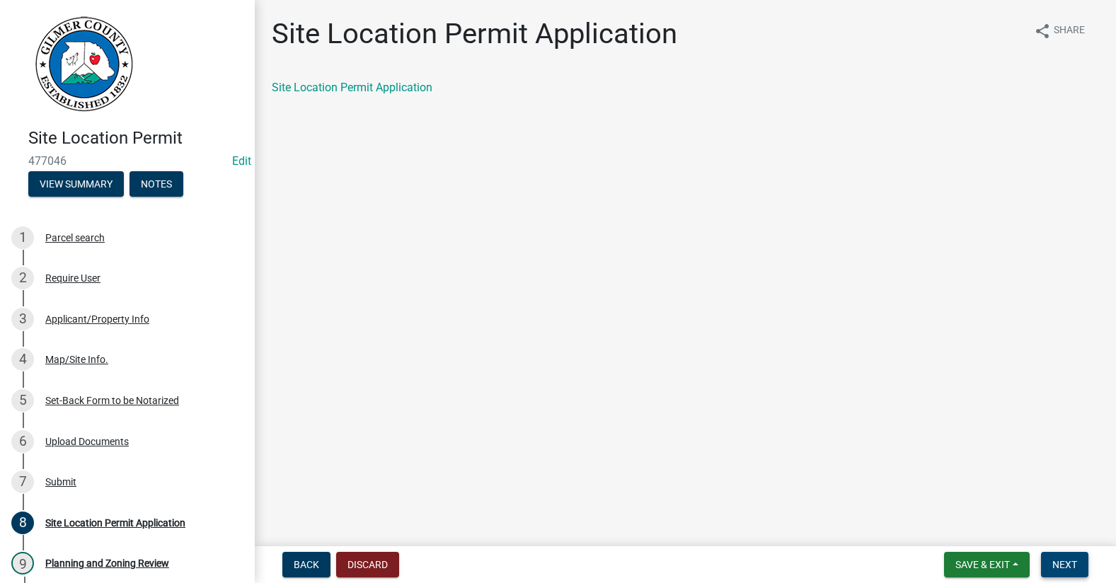
click at [1073, 562] on span "Next" at bounding box center [1064, 564] width 25 height 11
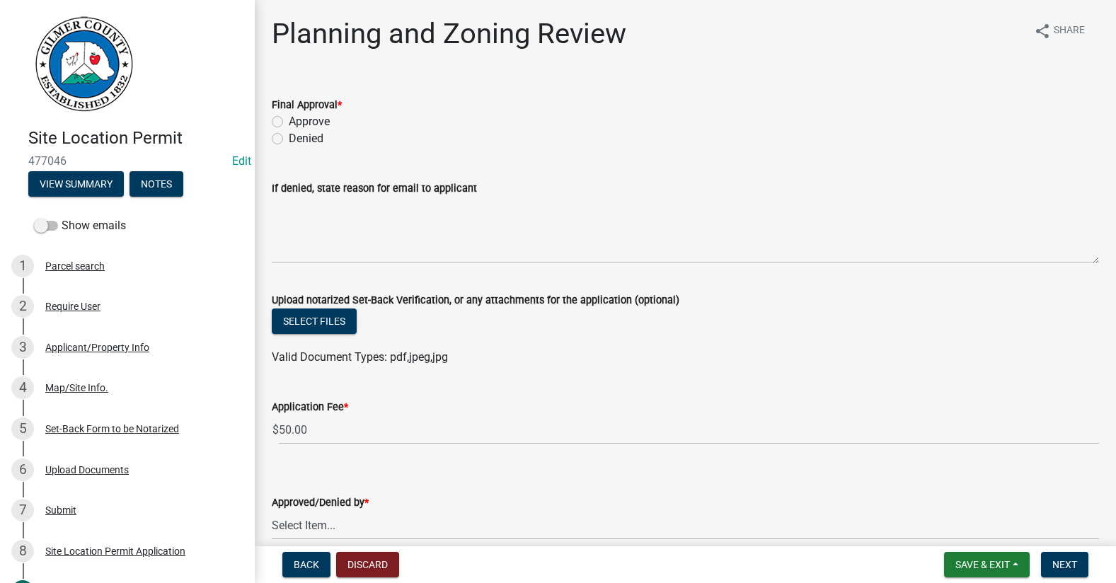
click at [289, 122] on label "Approve" at bounding box center [309, 121] width 41 height 17
click at [289, 122] on input "Approve" at bounding box center [293, 117] width 9 height 9
radio input "true"
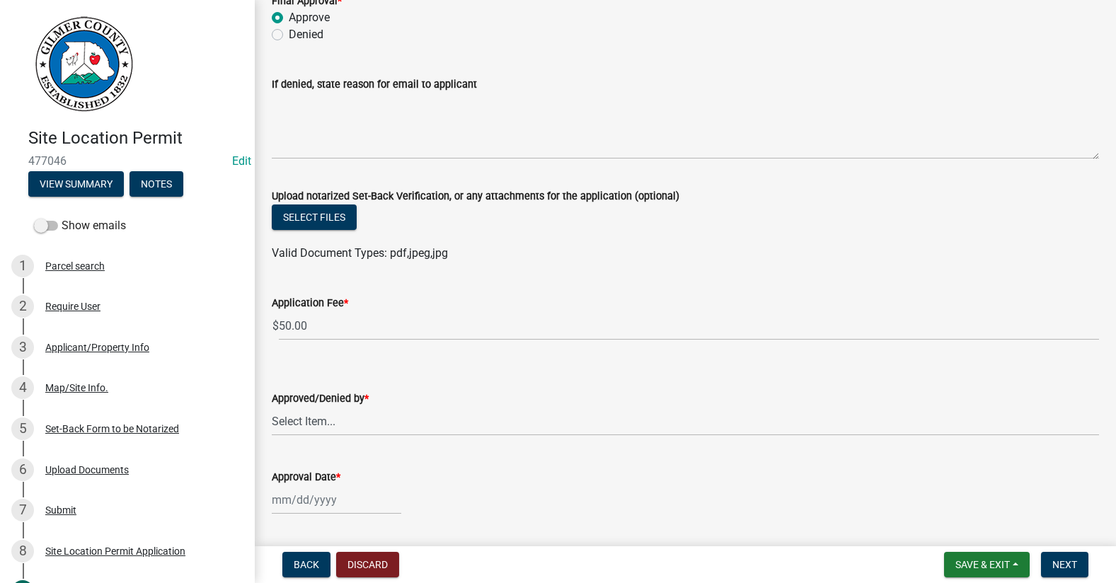
scroll to position [141, 0]
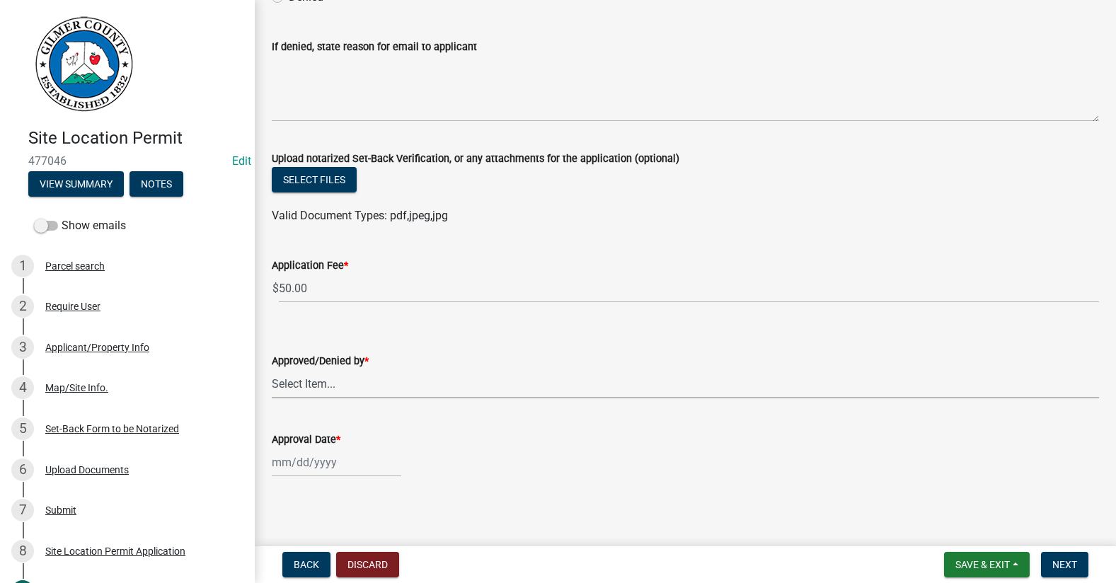
click at [337, 388] on select "Select Item... Andrew Mathis Art Wlochowski Becky Whitworth Joe Bouhl Karen Hen…" at bounding box center [685, 383] width 827 height 29
click at [272, 369] on select "Select Item... Andrew Mathis Art Wlochowski Becky Whitworth Joe Bouhl Karen Hen…" at bounding box center [685, 383] width 827 height 29
select select "f66b4cef-93c9-440c-84d8-a2c8d35cb7c1"
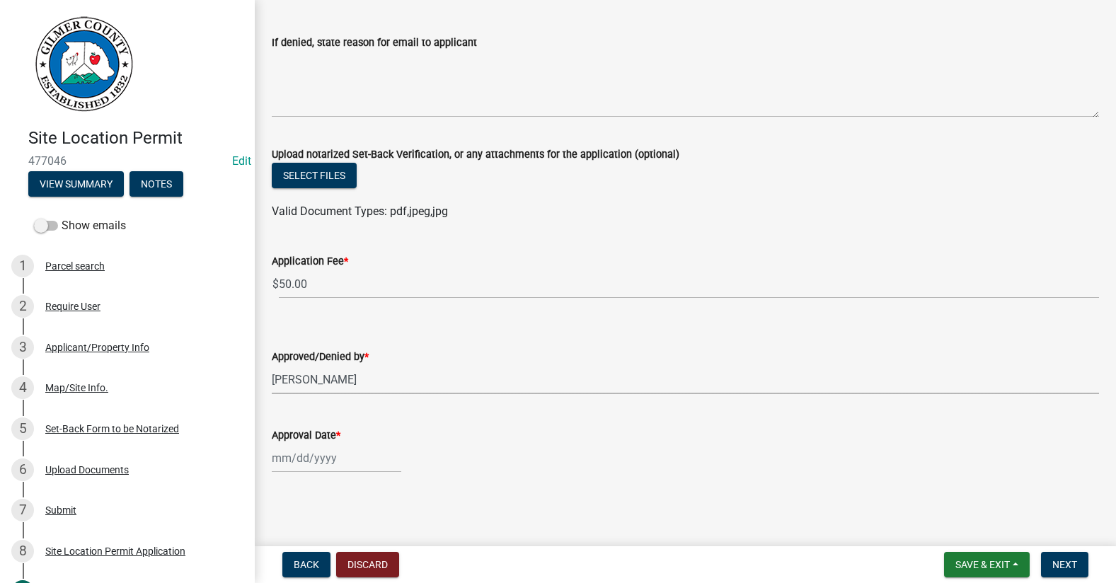
select select "9"
select select "2025"
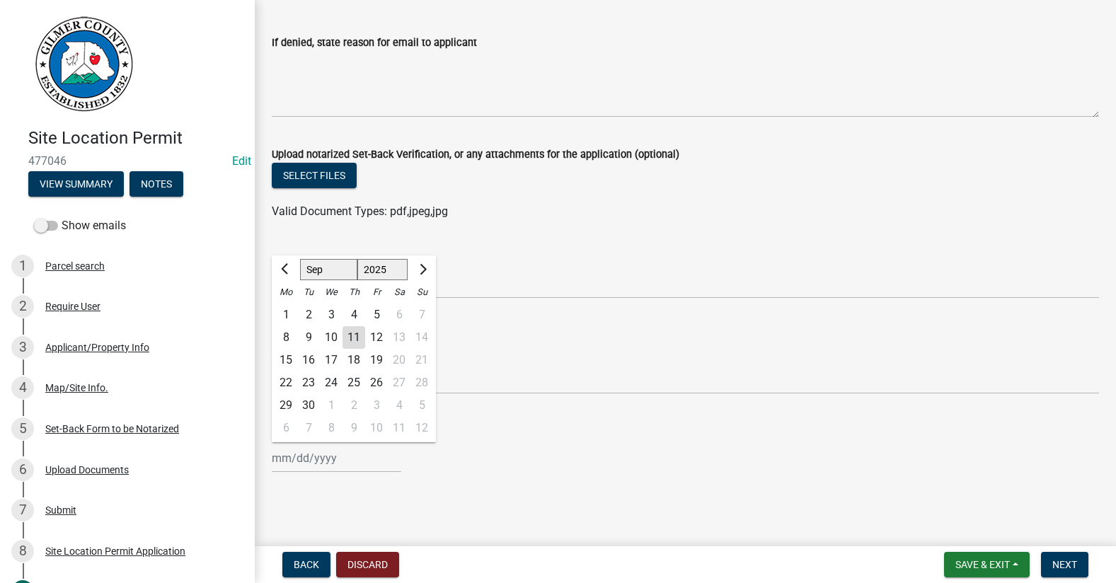
click at [294, 458] on div "Jan Feb Mar Apr May Jun Jul Aug Sep Oct Nov Dec 1525 1526 1527 1528 1529 1530 1…" at bounding box center [336, 458] width 129 height 29
click at [357, 332] on div "11" at bounding box center [353, 337] width 23 height 23
type input "09/11/2025"
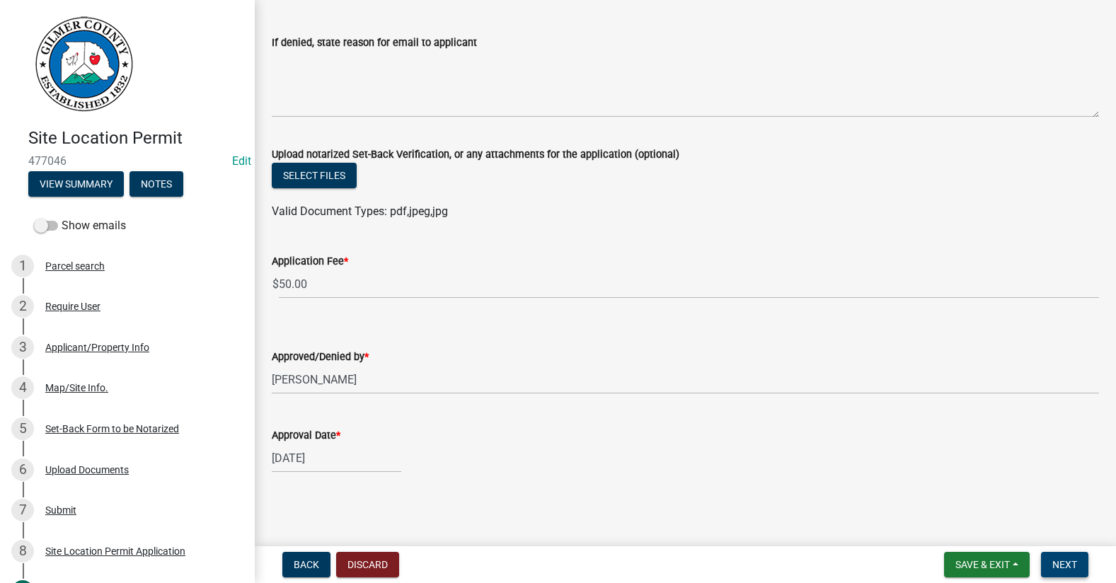
click at [1076, 559] on span "Next" at bounding box center [1064, 564] width 25 height 11
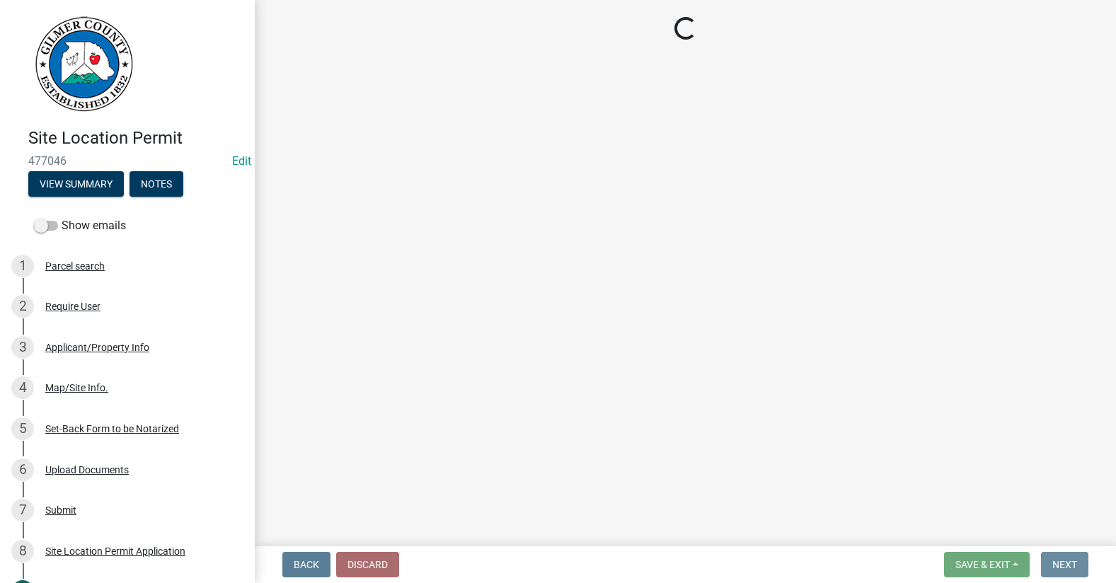
scroll to position [0, 0]
select select "2: 1"
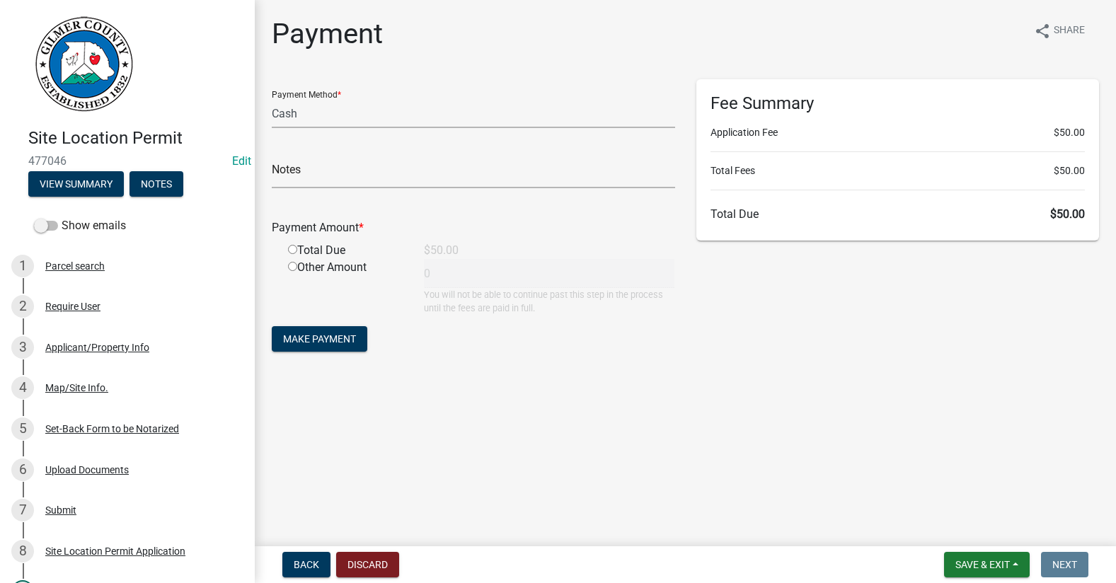
click at [293, 250] on input "radio" at bounding box center [292, 249] width 9 height 9
radio input "true"
type input "50"
click at [354, 342] on span "Make Payment" at bounding box center [319, 338] width 73 height 11
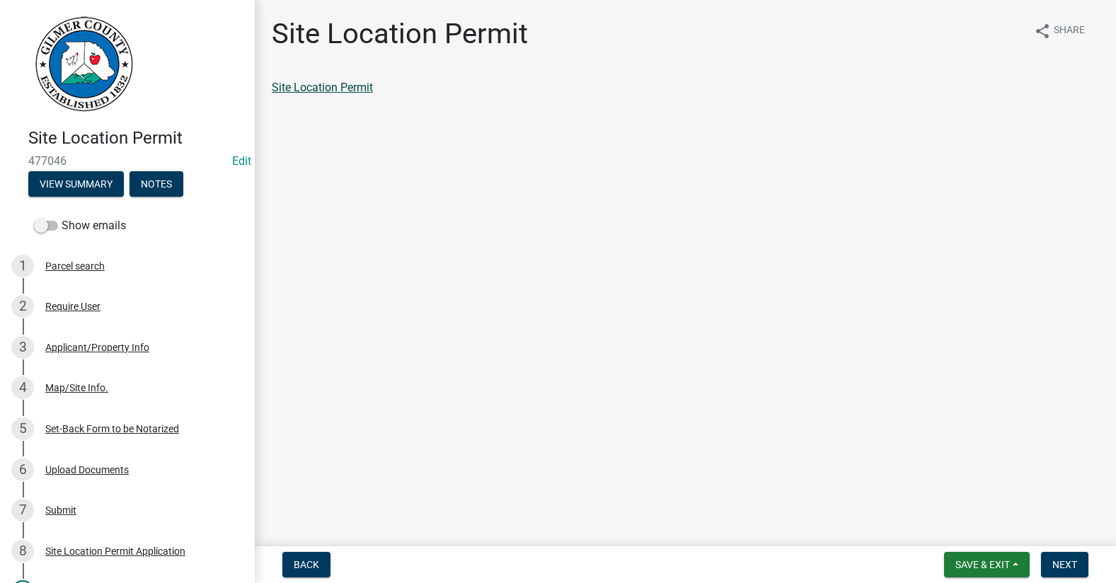
click at [318, 86] on link "Site Location Permit" at bounding box center [322, 87] width 101 height 13
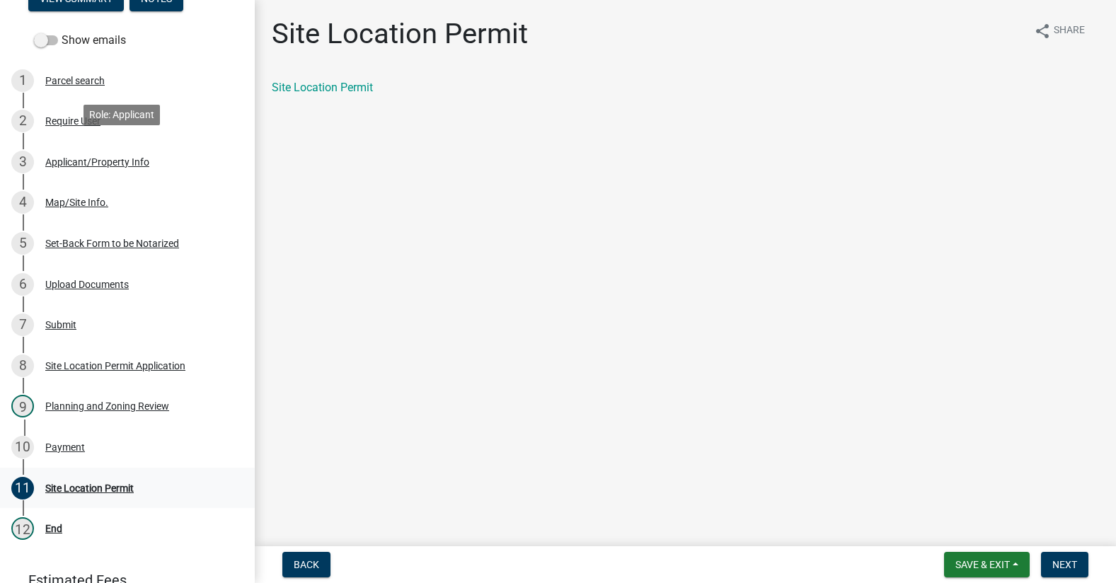
scroll to position [283, 0]
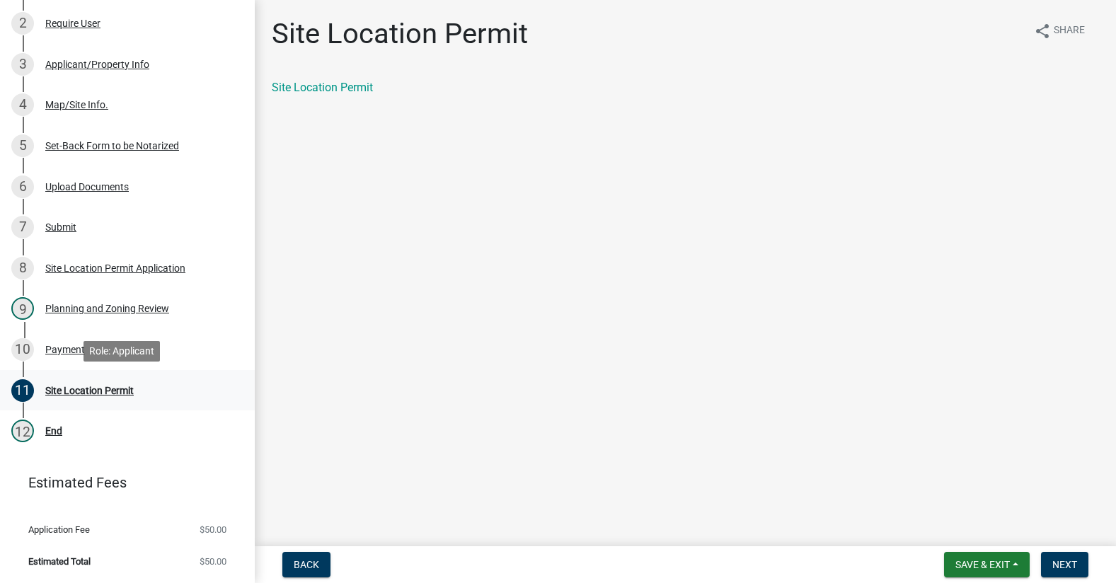
click at [66, 393] on div "Site Location Permit" at bounding box center [89, 391] width 88 height 10
click at [71, 347] on div "Payment" at bounding box center [65, 350] width 40 height 10
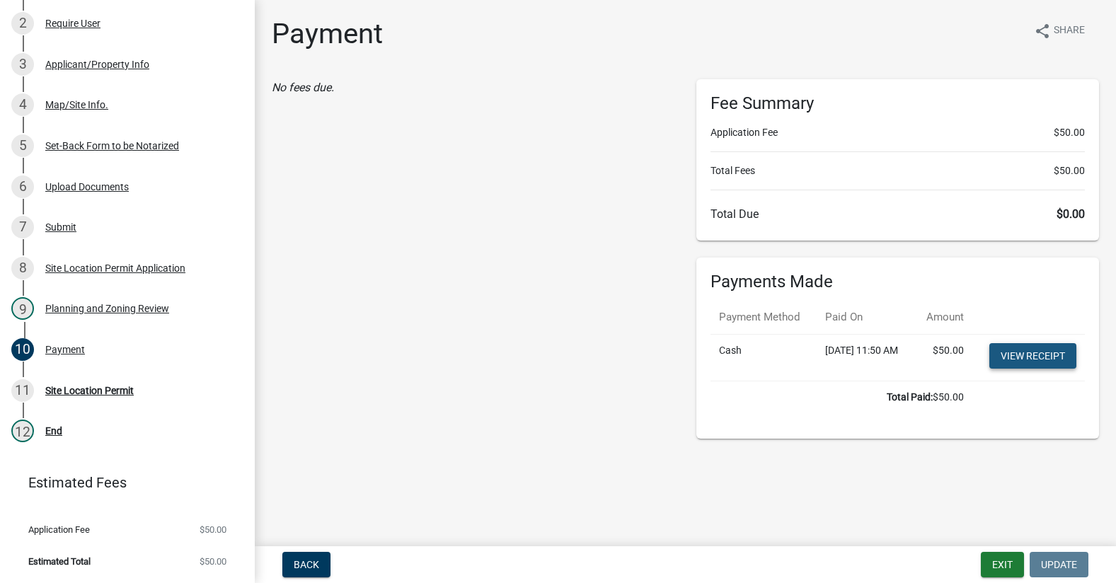
click at [1034, 369] on link "View receipt" at bounding box center [1032, 355] width 87 height 25
click at [61, 387] on div "Site Location Permit" at bounding box center [89, 391] width 88 height 10
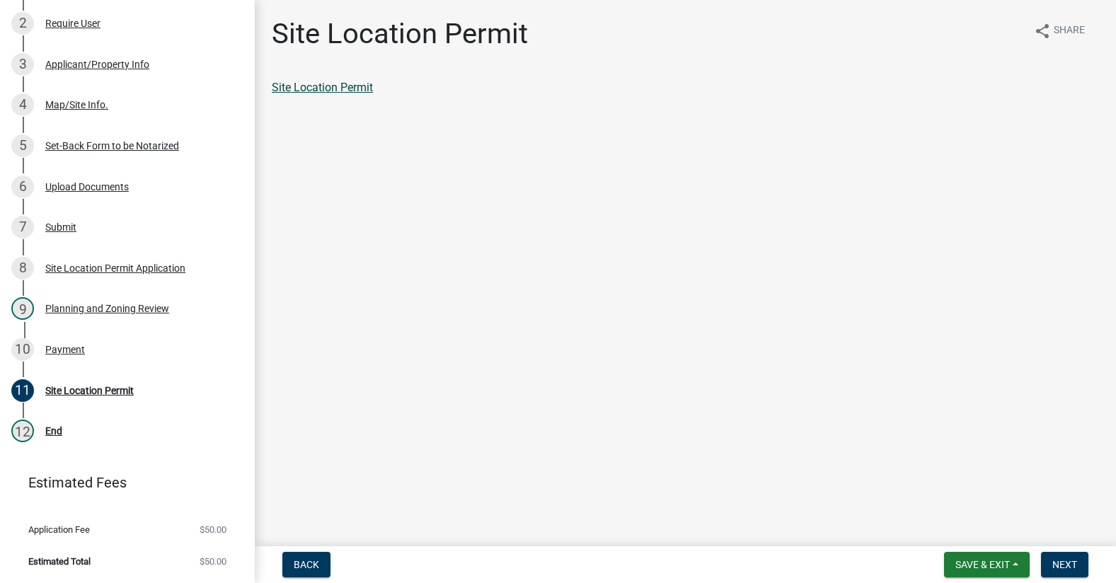
click at [309, 84] on link "Site Location Permit" at bounding box center [322, 87] width 101 height 13
